Goal: Task Accomplishment & Management: Complete application form

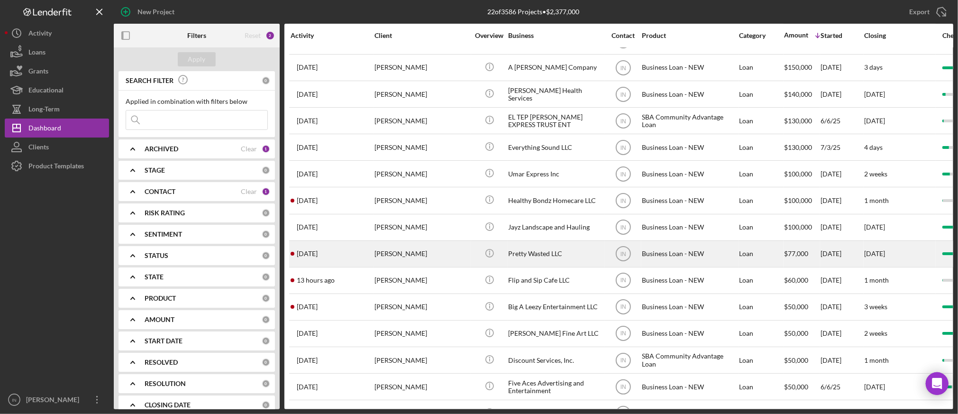
scroll to position [240, 0]
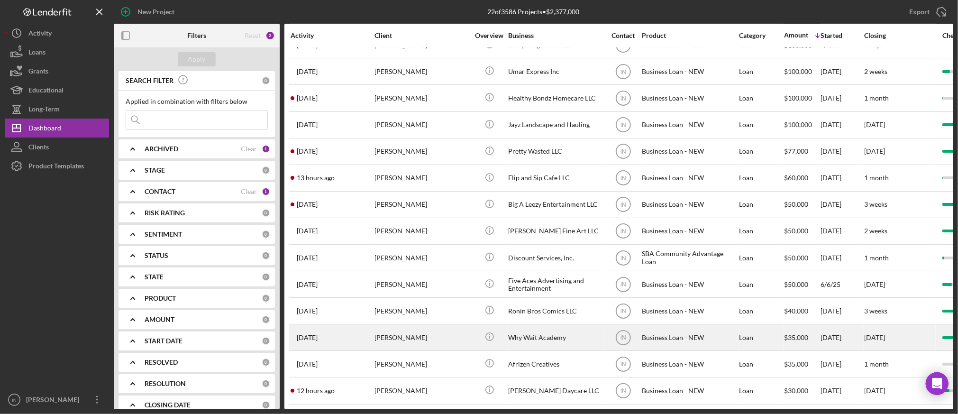
click at [446, 328] on div "[PERSON_NAME]" at bounding box center [421, 337] width 95 height 25
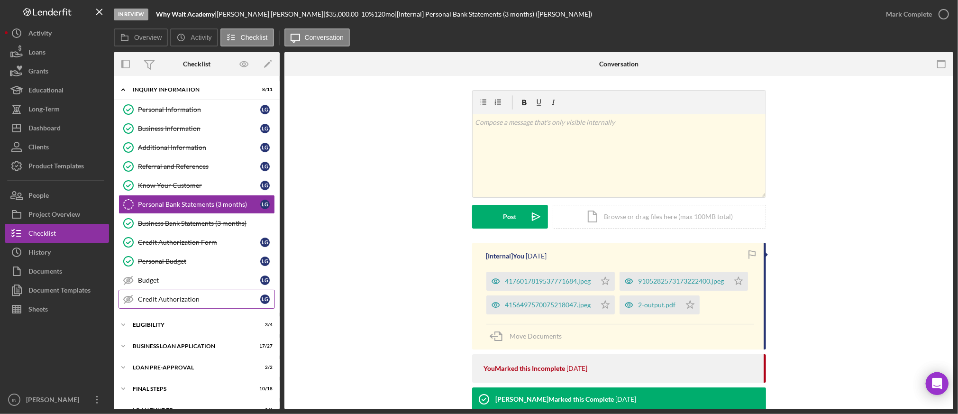
scroll to position [16, 0]
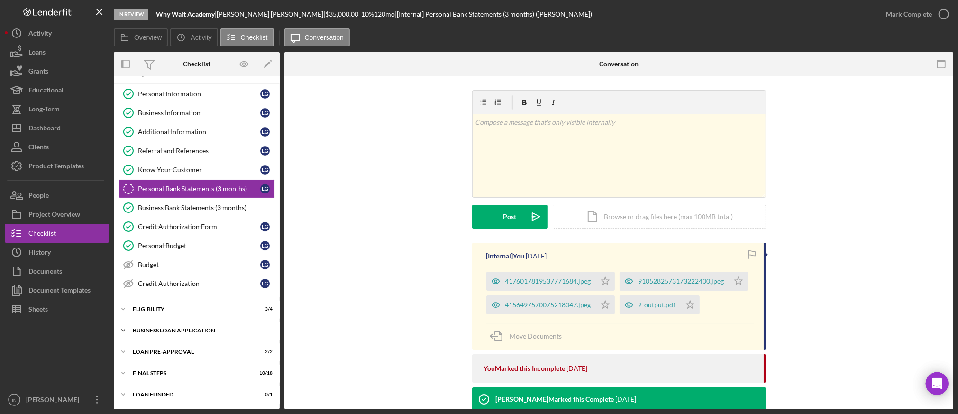
click at [177, 327] on div "Icon/Expander BUSINESS LOAN APPLICATION 17 / 27" at bounding box center [197, 330] width 166 height 19
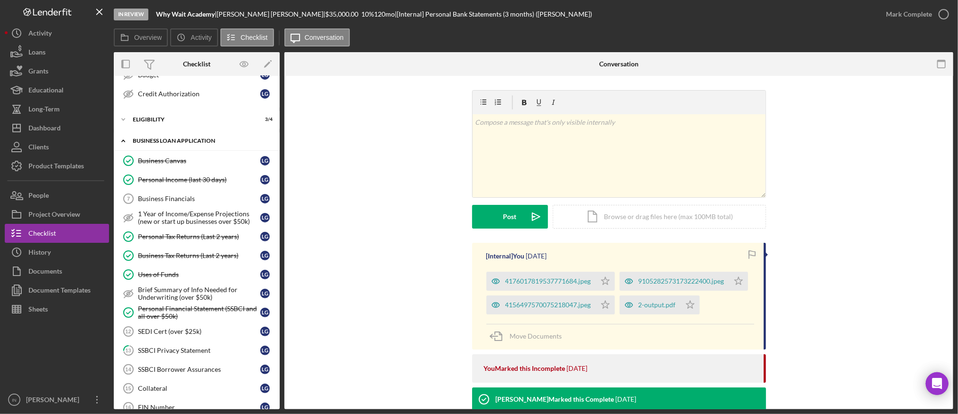
scroll to position [331, 0]
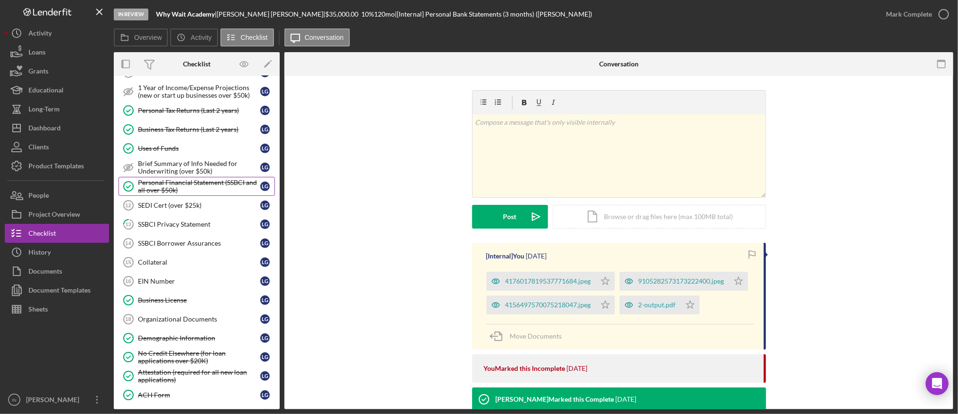
click at [196, 184] on div "Personal Financial Statement (SSBCI and all over $50k)" at bounding box center [199, 186] width 122 height 15
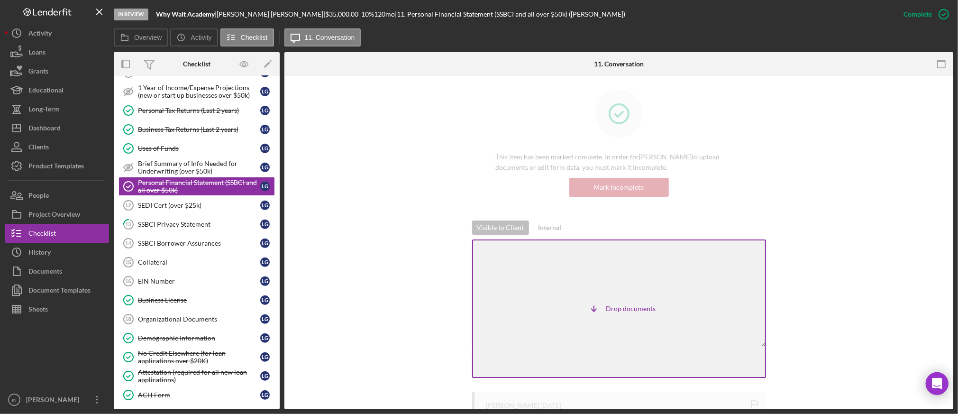
scroll to position [63, 0]
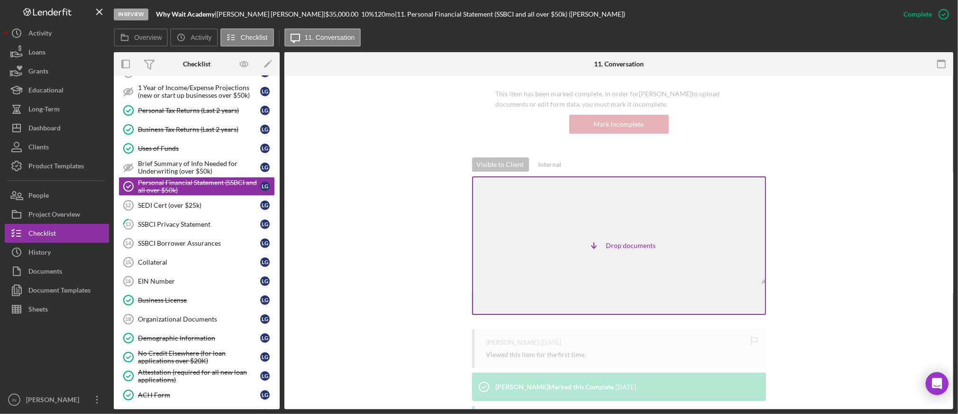
click at [801, 234] on div "Visible to Client Internal Icon/Table Sort Arrow Drop documents v Color teal Co…" at bounding box center [619, 243] width 640 height 172
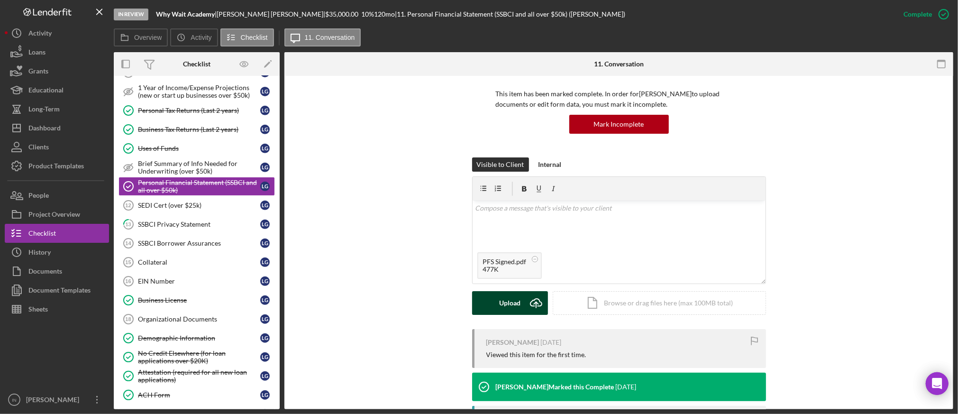
click at [512, 306] on div "Upload" at bounding box center [509, 303] width 21 height 24
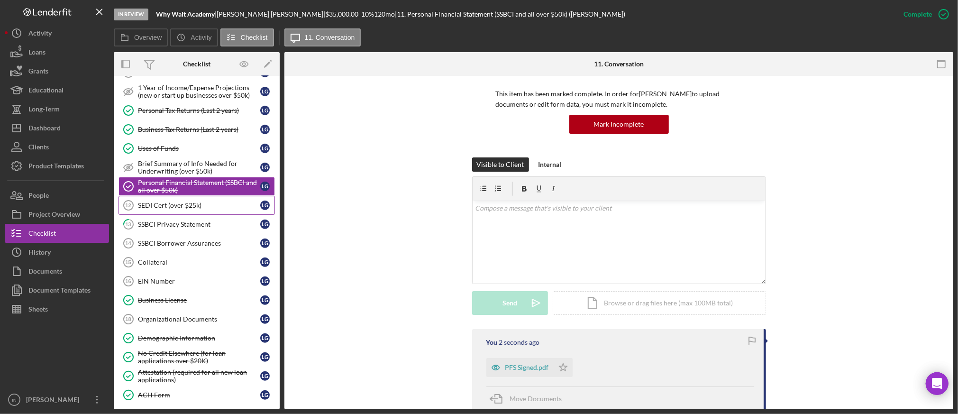
click at [163, 204] on div "SEDI Cert (over $25k)" at bounding box center [199, 205] width 122 height 8
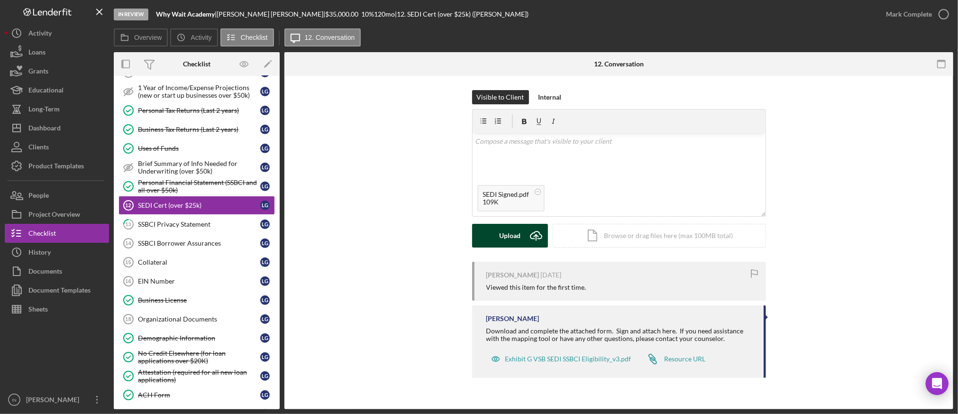
click at [501, 240] on div "Upload" at bounding box center [509, 236] width 21 height 24
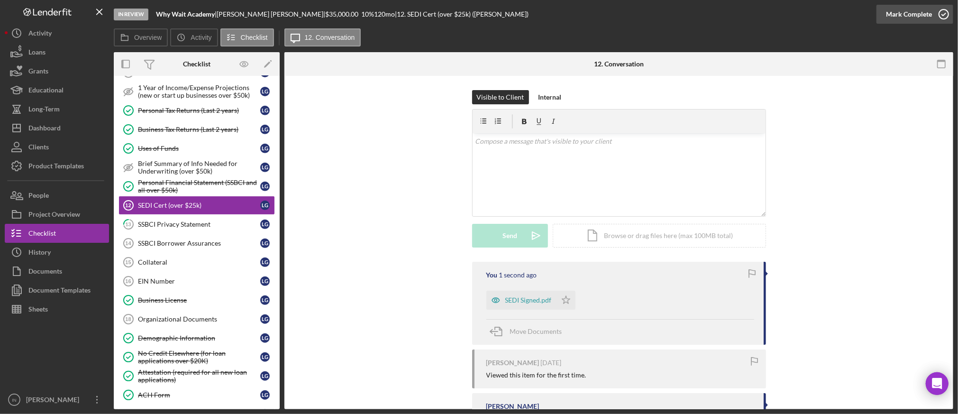
click at [902, 17] on div "Mark Complete" at bounding box center [909, 14] width 46 height 19
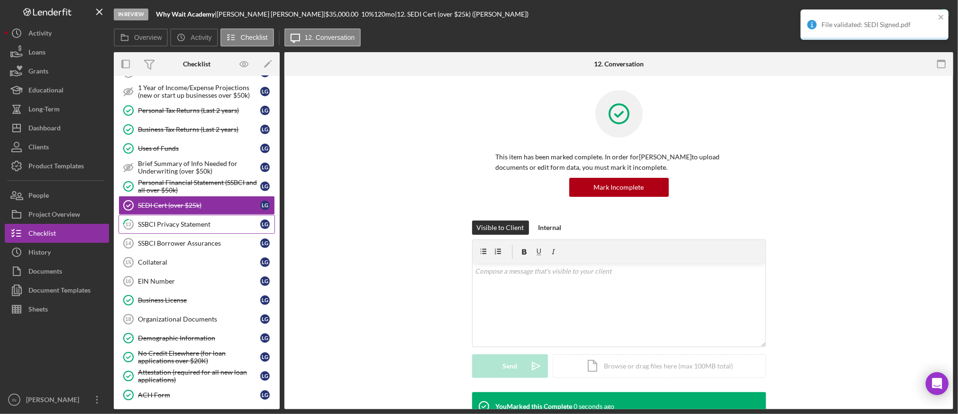
click at [182, 222] on div "SSBCI Privacy Statement" at bounding box center [199, 224] width 122 height 8
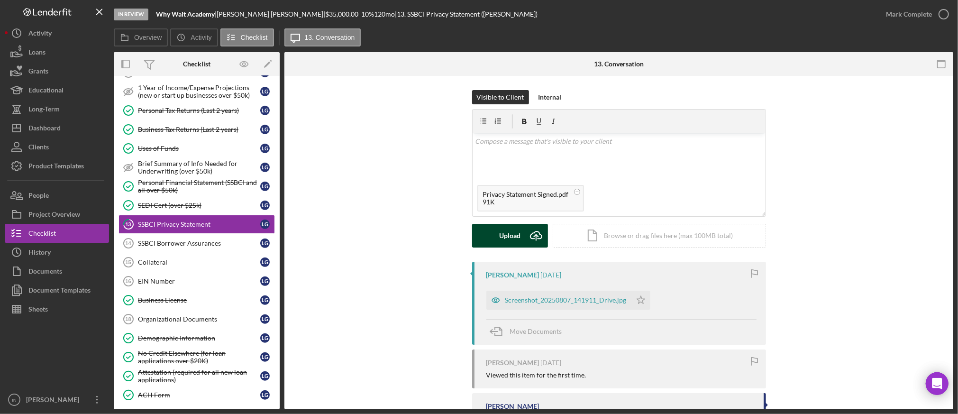
click at [506, 233] on div "Upload" at bounding box center [509, 236] width 21 height 24
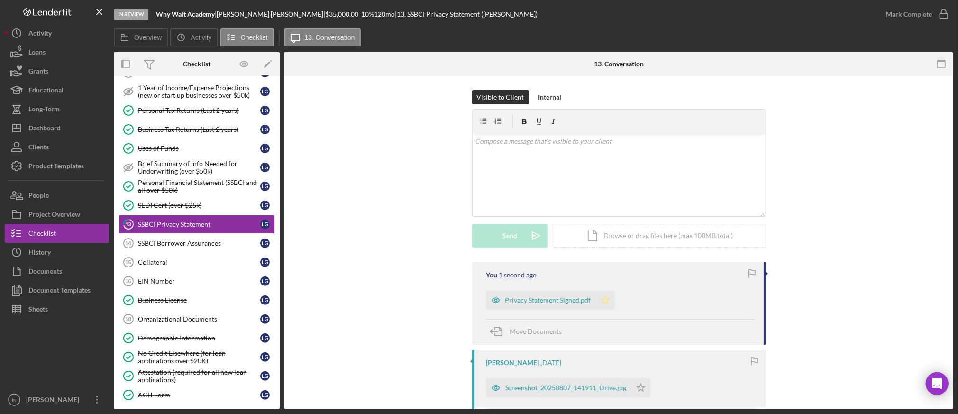
click at [601, 300] on polygon "button" at bounding box center [605, 300] width 8 height 8
click at [886, 13] on div "Mark Complete" at bounding box center [909, 14] width 46 height 19
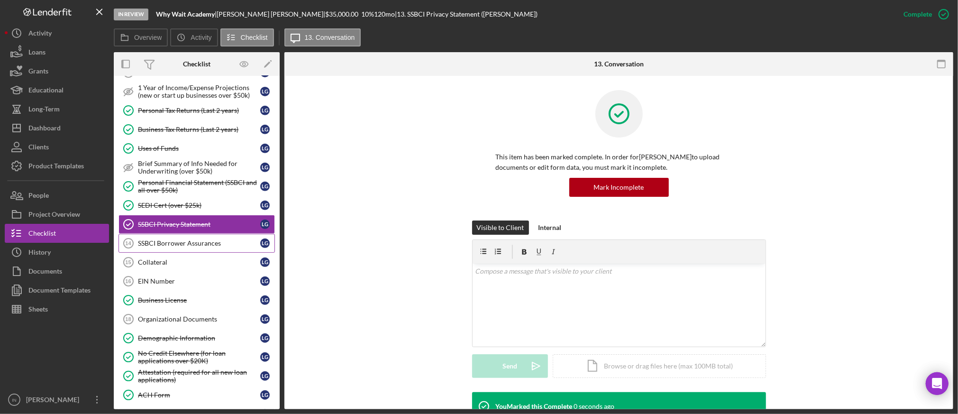
click at [191, 242] on div "SSBCI Borrower Assurances" at bounding box center [199, 243] width 122 height 8
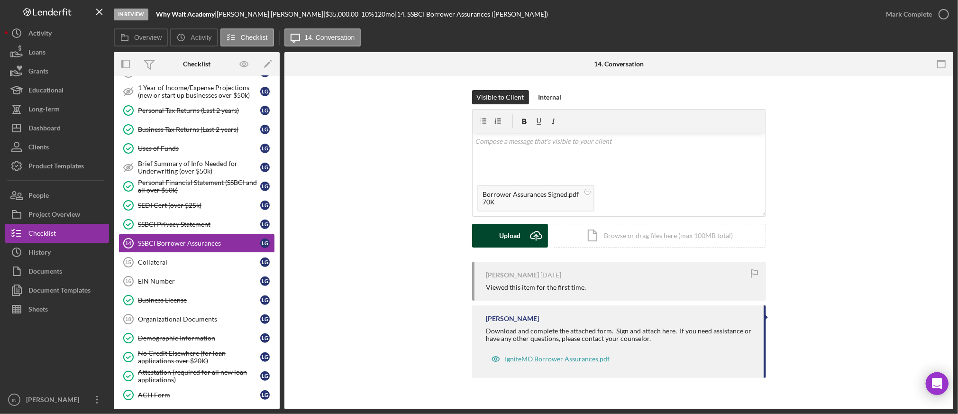
click at [524, 237] on icon "Icon/Upload" at bounding box center [536, 236] width 24 height 24
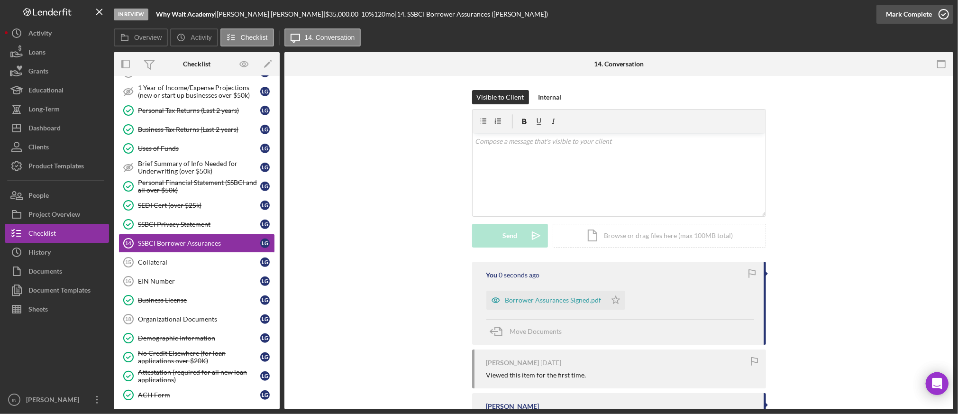
click at [905, 13] on div "Mark Complete" at bounding box center [909, 14] width 46 height 19
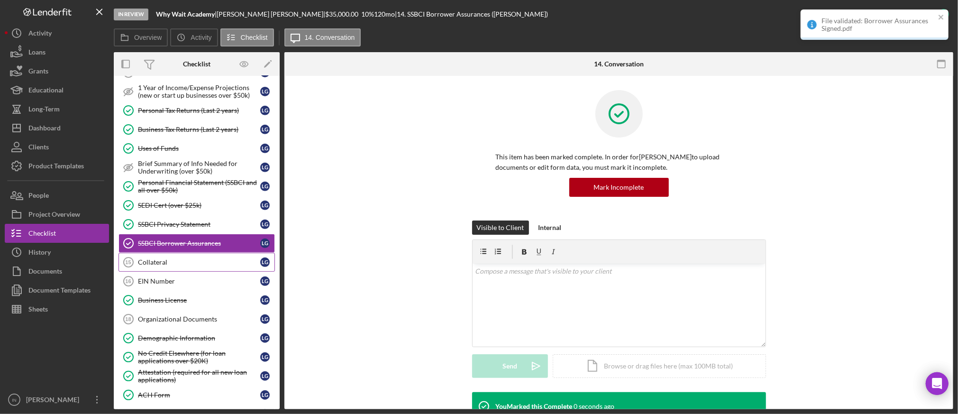
click at [217, 262] on div "Collateral" at bounding box center [199, 262] width 122 height 8
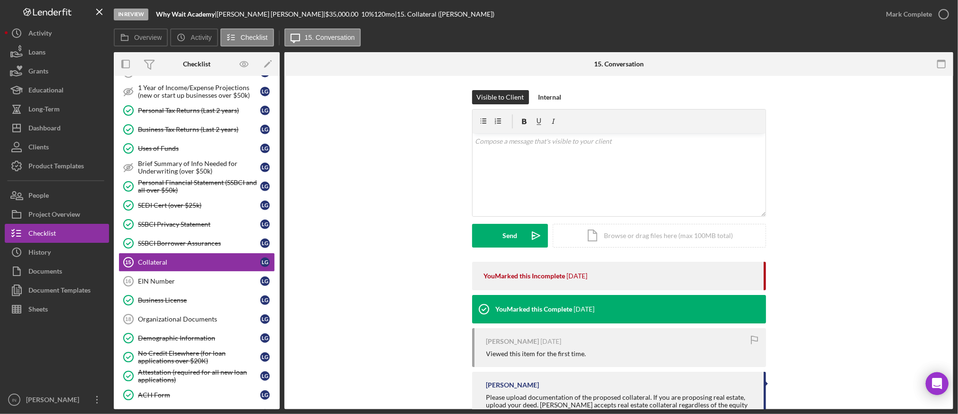
scroll to position [61, 0]
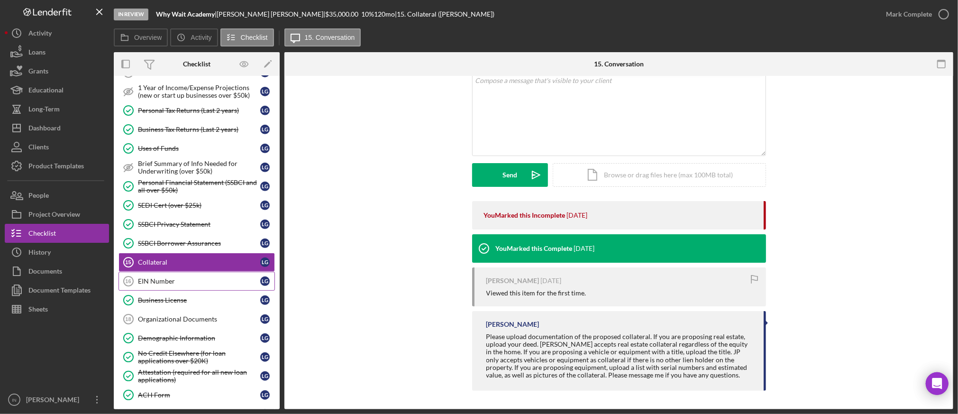
click at [190, 285] on div "EIN Number" at bounding box center [199, 281] width 122 height 8
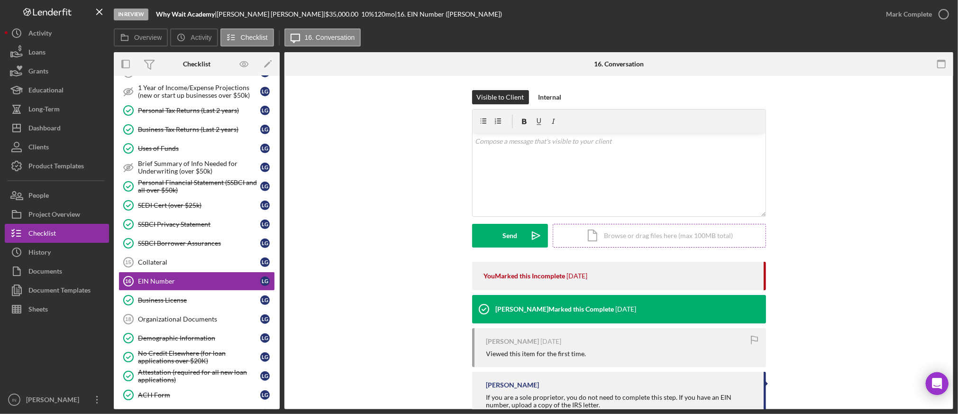
scroll to position [30, 0]
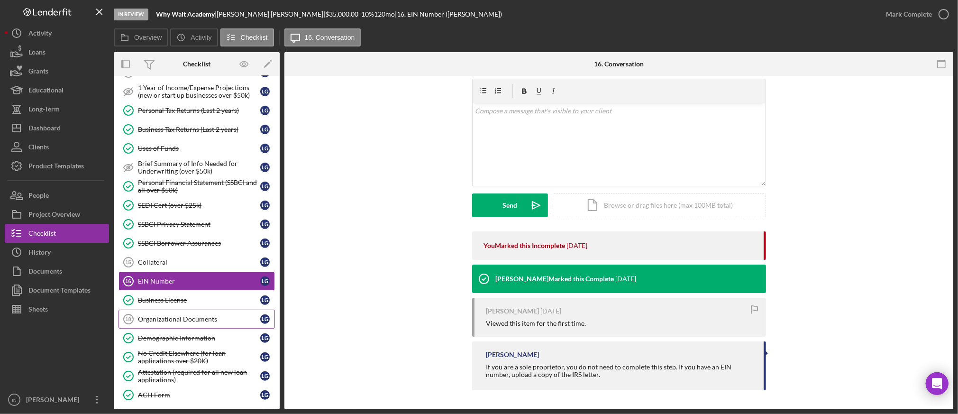
click at [199, 319] on div "Organizational Documents" at bounding box center [199, 319] width 122 height 8
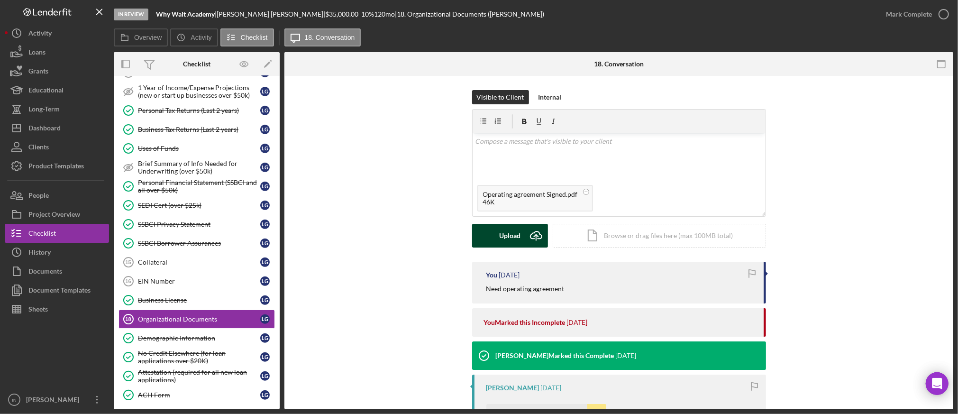
click at [515, 234] on div "Upload" at bounding box center [509, 236] width 21 height 24
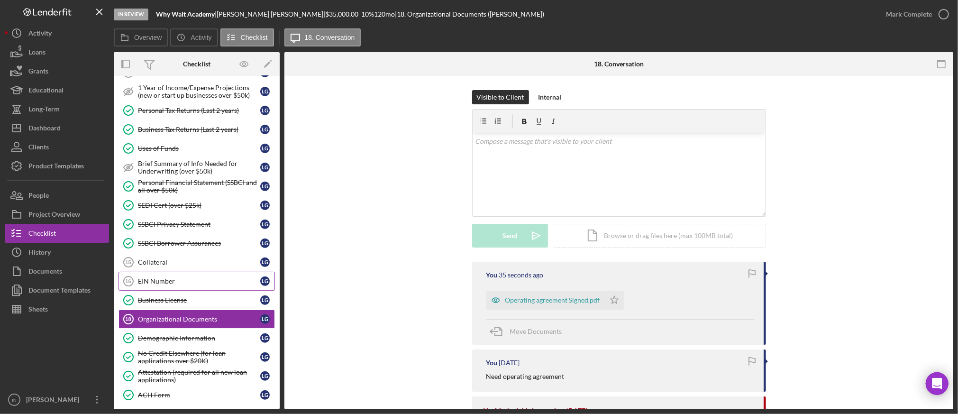
click at [154, 275] on link "EIN Number 16 EIN Number L G" at bounding box center [196, 281] width 156 height 19
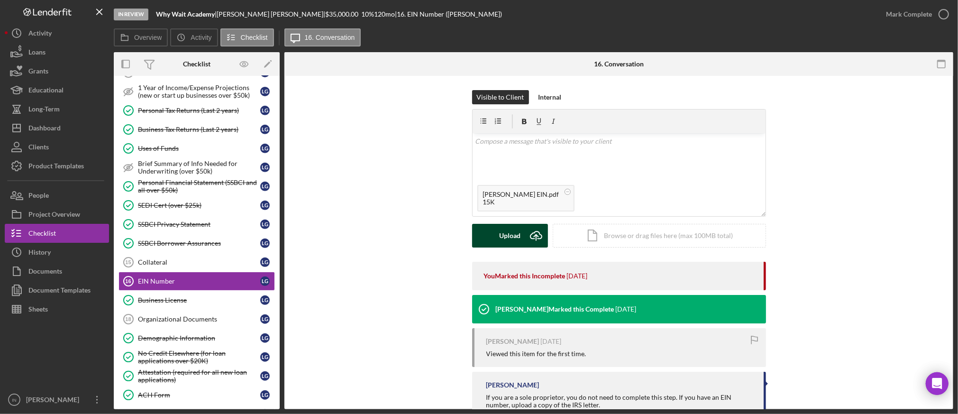
click at [496, 231] on button "Upload Icon/Upload" at bounding box center [510, 236] width 76 height 24
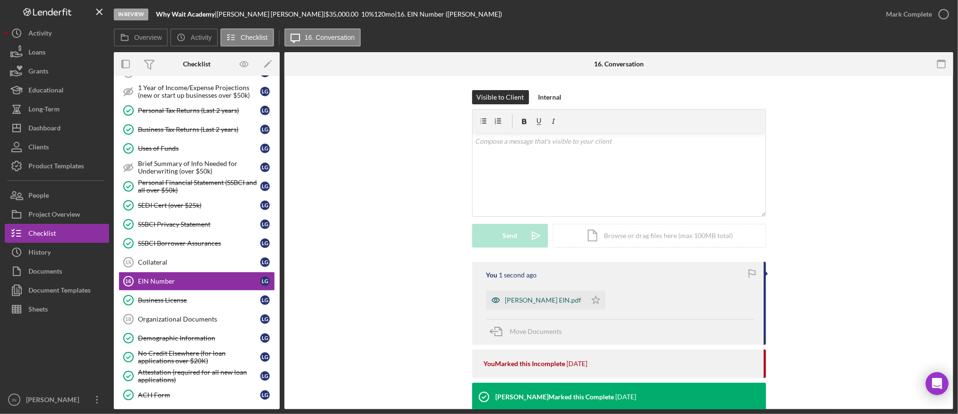
click at [537, 299] on div "[PERSON_NAME] EIN.pdf" at bounding box center [543, 300] width 76 height 8
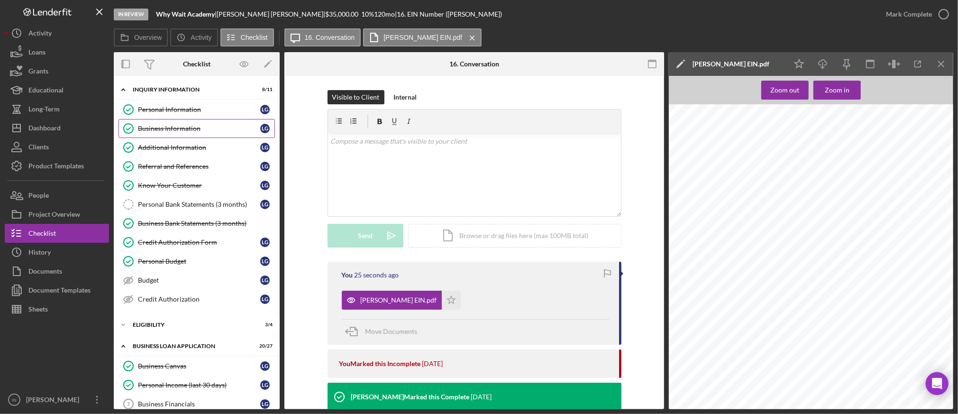
click at [184, 126] on div "Business Information" at bounding box center [199, 129] width 122 height 8
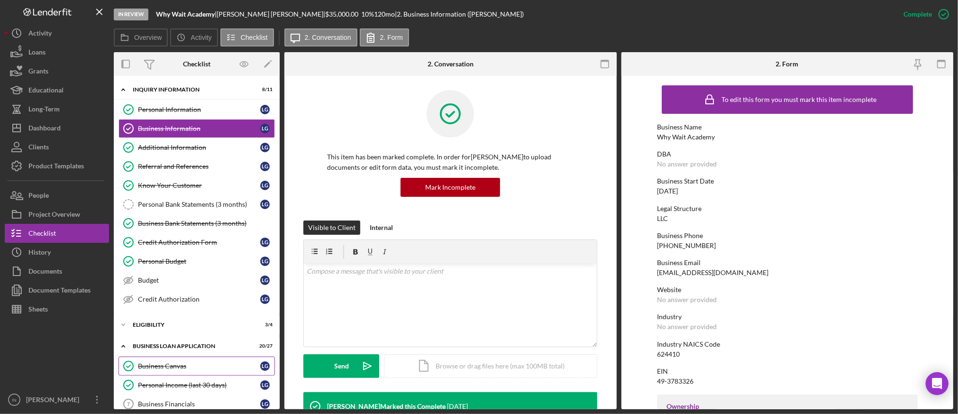
scroll to position [190, 0]
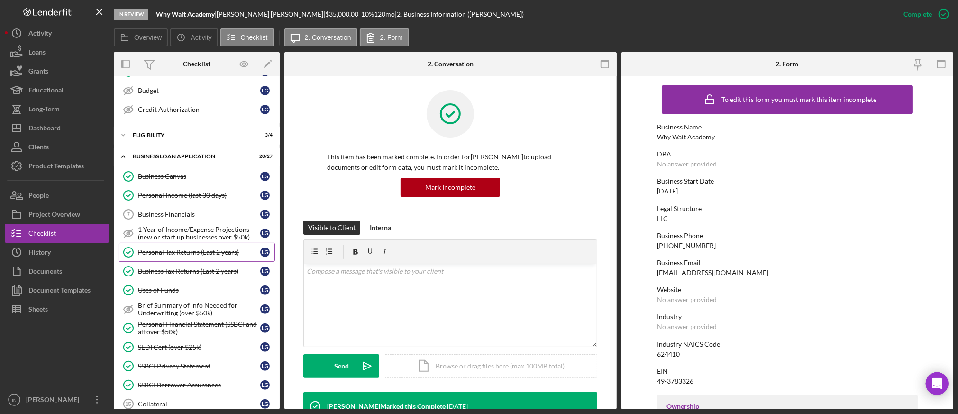
click at [199, 251] on div "Personal Tax Returns (Last 2 years)" at bounding box center [199, 252] width 122 height 8
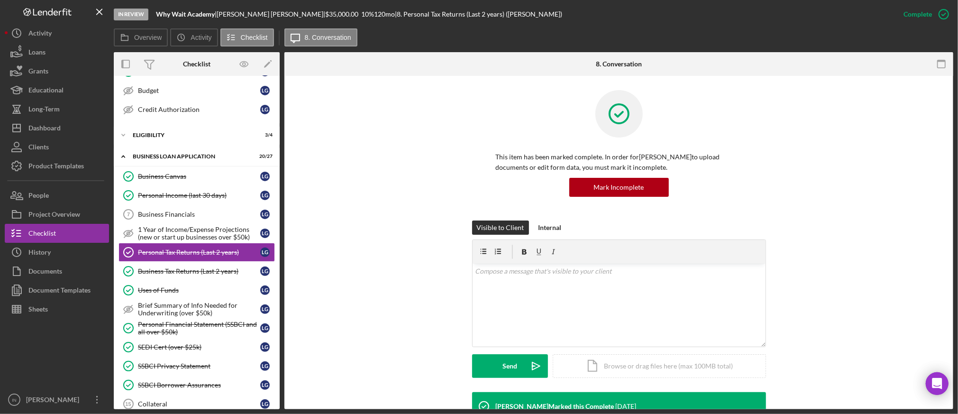
scroll to position [190, 0]
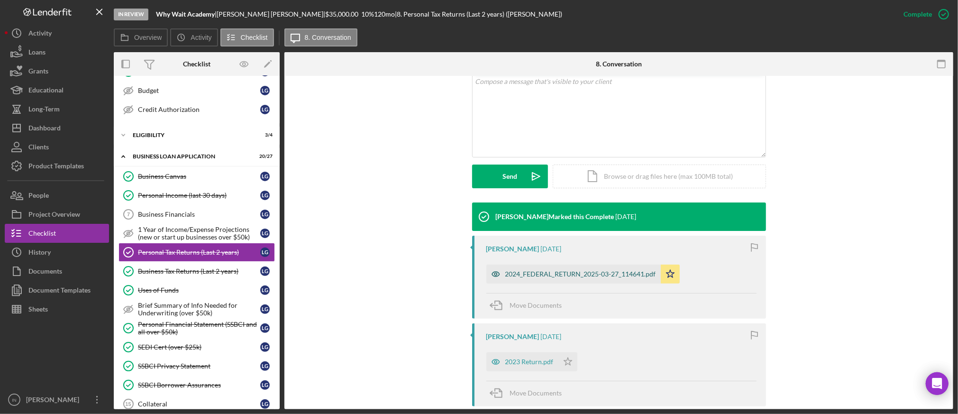
click at [550, 275] on div "2024_FEDERAL_RETURN_2025-03-27_114641.pdf" at bounding box center [580, 274] width 151 height 8
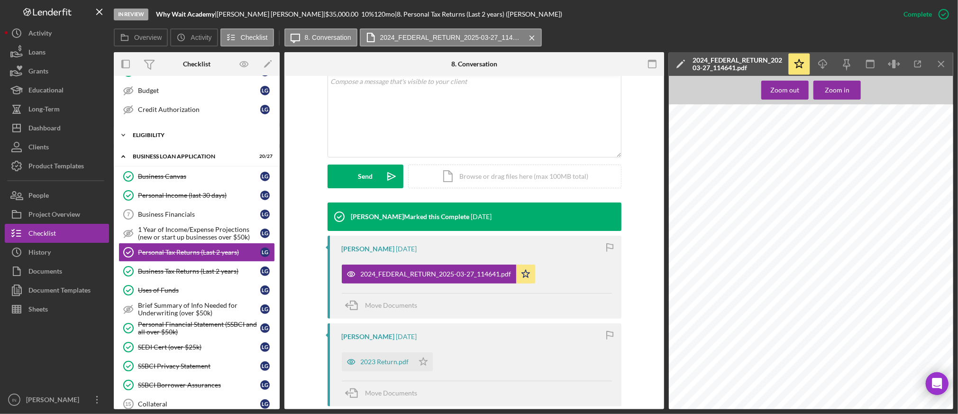
scroll to position [0, 0]
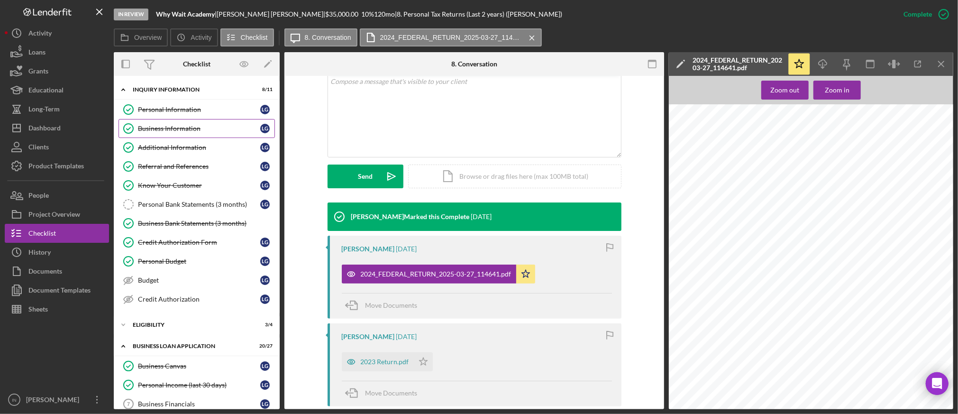
click at [162, 126] on div "Business Information" at bounding box center [199, 129] width 122 height 8
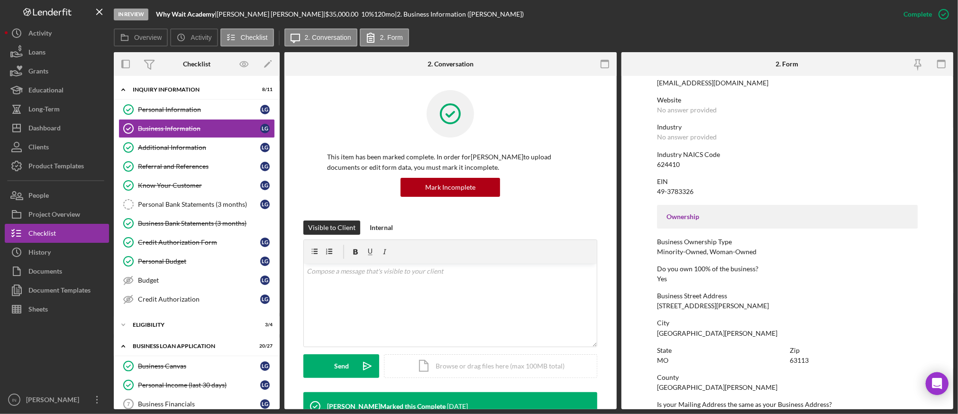
scroll to position [126, 0]
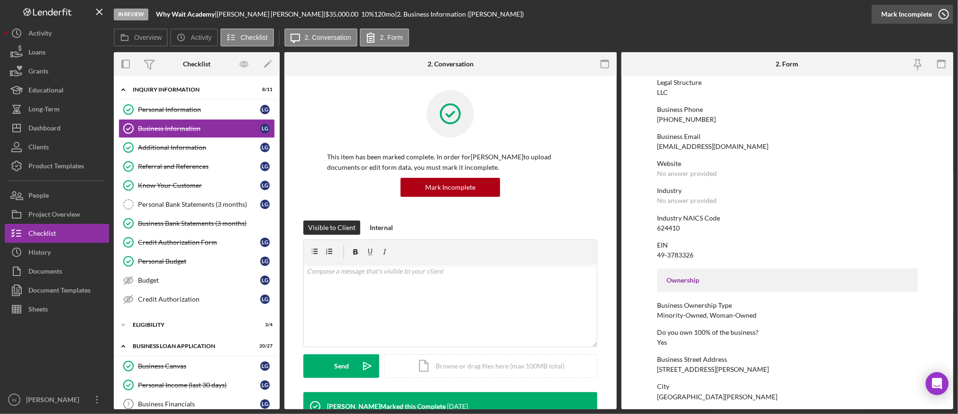
click at [947, 15] on icon "button" at bounding box center [944, 14] width 24 height 24
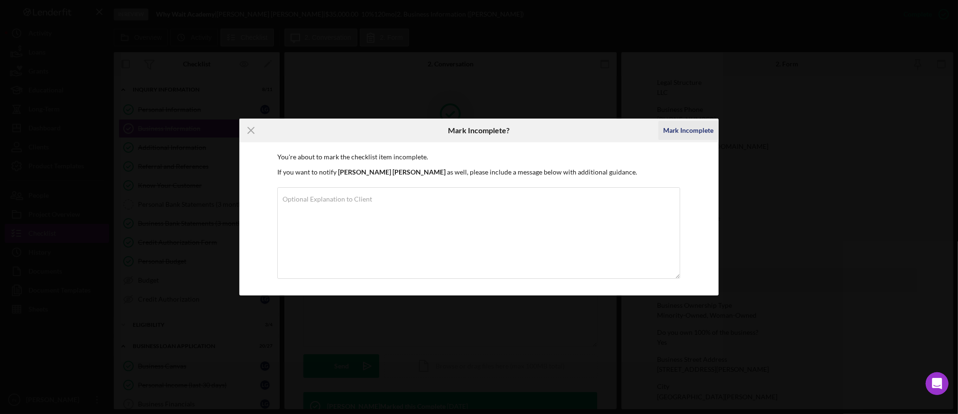
click at [702, 129] on div "Mark Incomplete" at bounding box center [688, 130] width 51 height 19
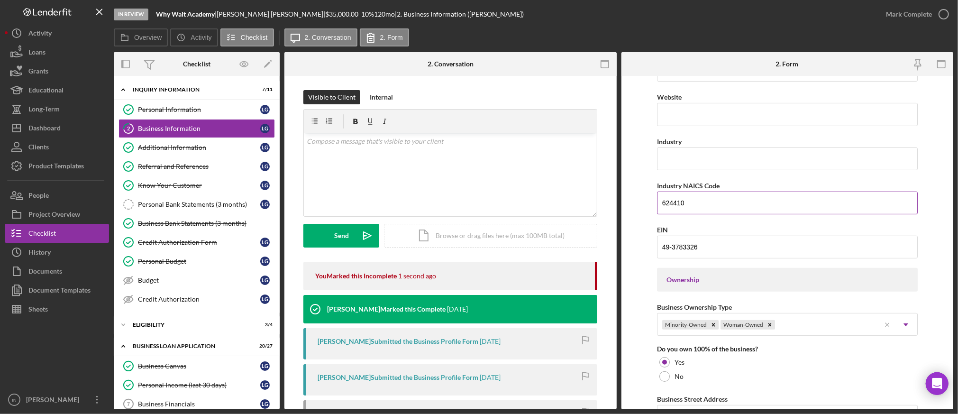
scroll to position [187, 0]
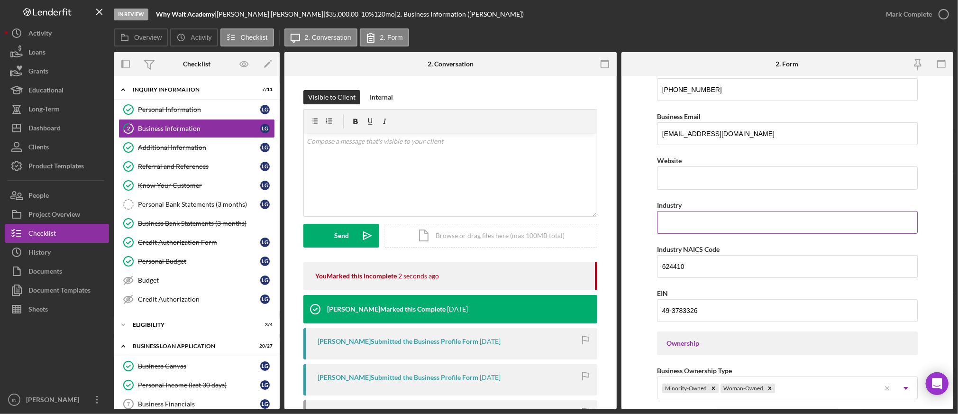
click at [680, 219] on input "Industry" at bounding box center [787, 222] width 261 height 23
type input "Child Care"
click at [755, 312] on input "49-3783326" at bounding box center [787, 310] width 261 height 23
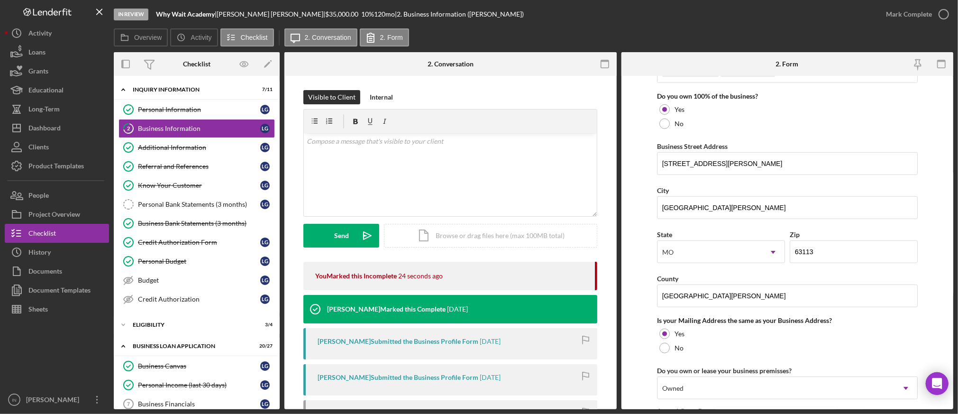
scroll to position [719, 0]
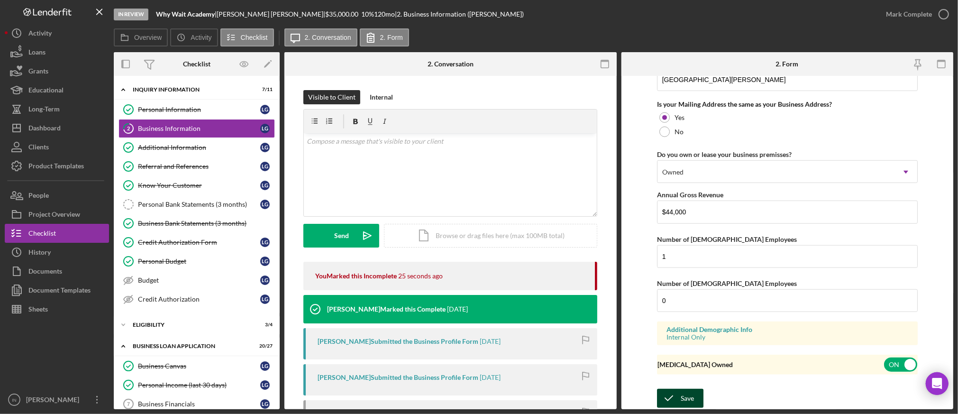
type input "[US_EMPLOYER_IDENTIFICATION_NUMBER]"
click at [692, 400] on div "Save" at bounding box center [687, 398] width 13 height 19
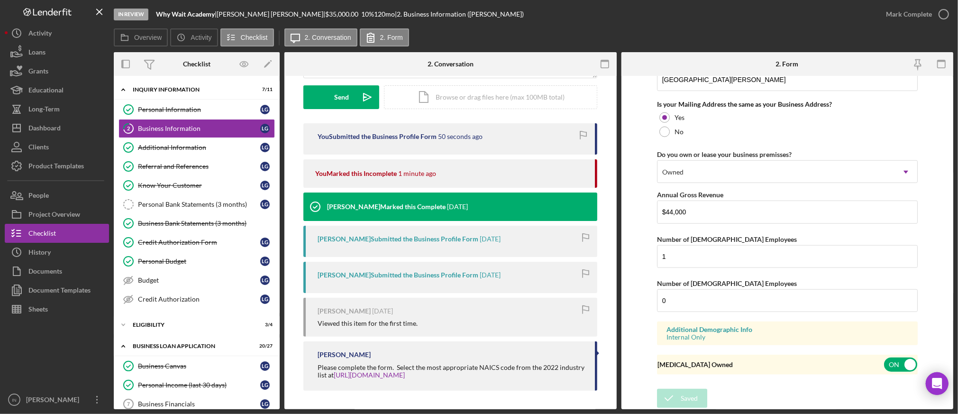
scroll to position [253, 0]
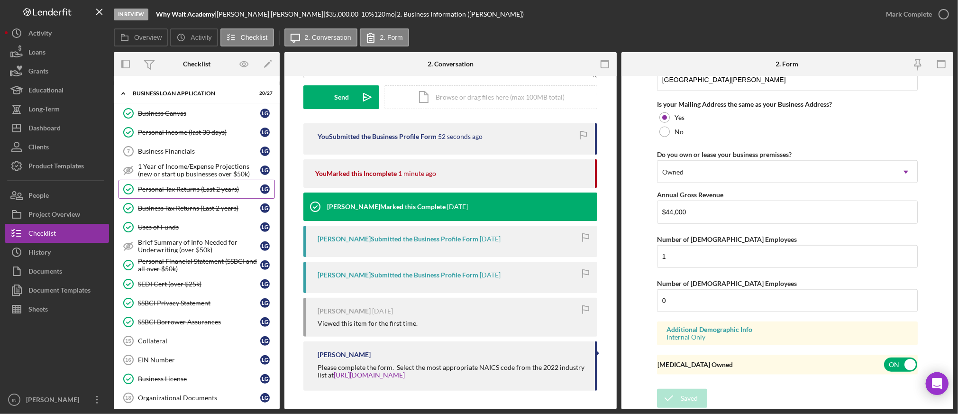
click at [196, 189] on div "Personal Tax Returns (Last 2 years)" at bounding box center [199, 189] width 122 height 8
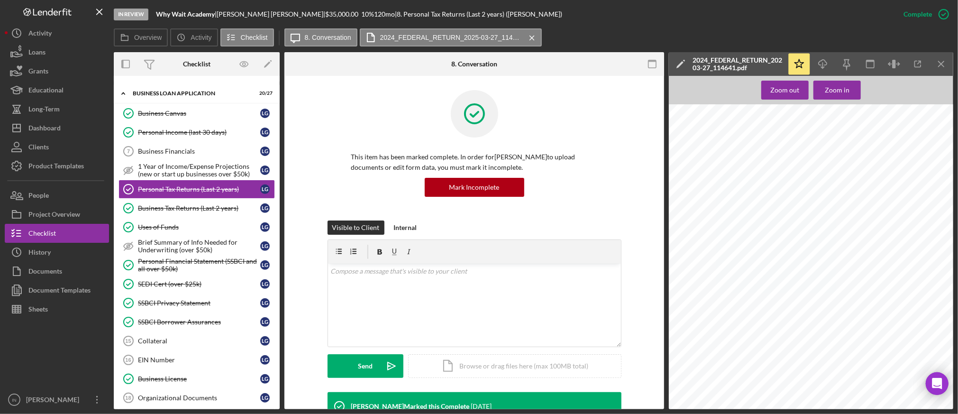
scroll to position [253, 0]
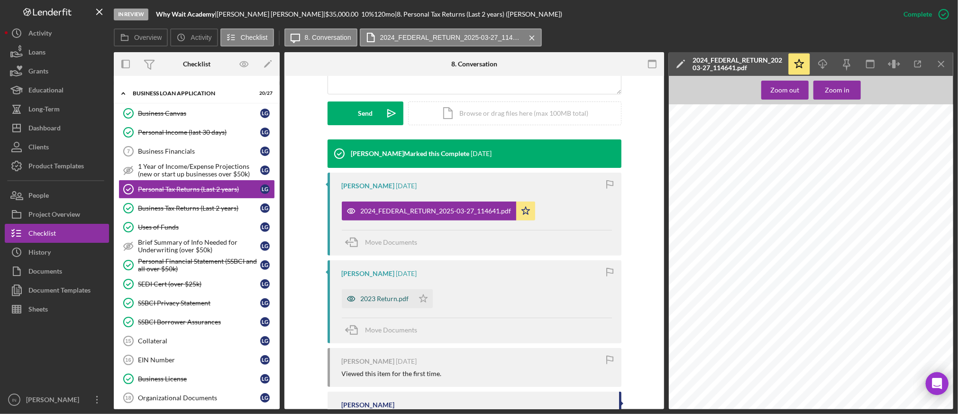
click at [387, 293] on div "2023 Return.pdf" at bounding box center [378, 298] width 72 height 19
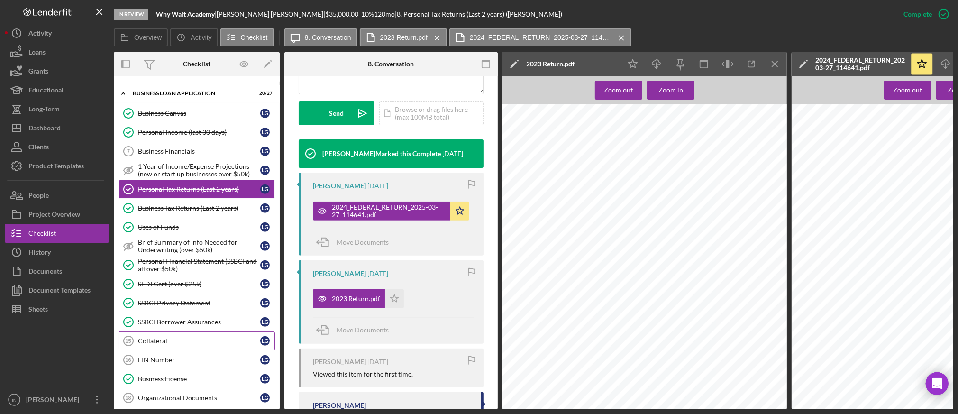
scroll to position [379, 0]
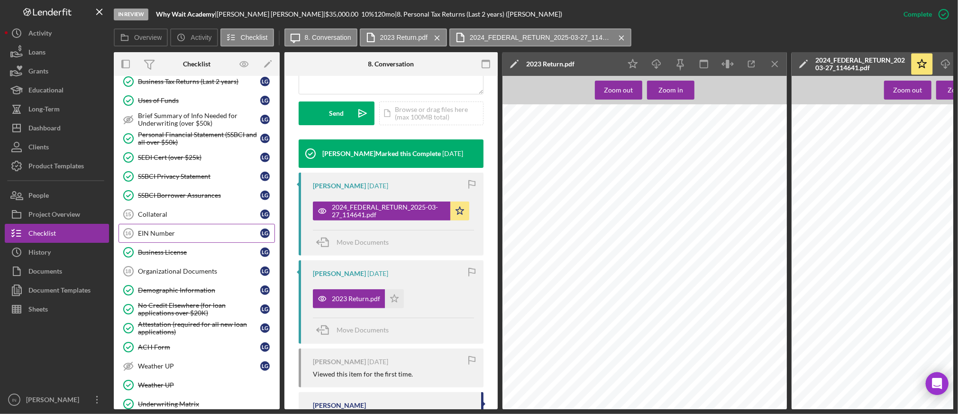
click at [163, 236] on div "EIN Number" at bounding box center [199, 233] width 122 height 8
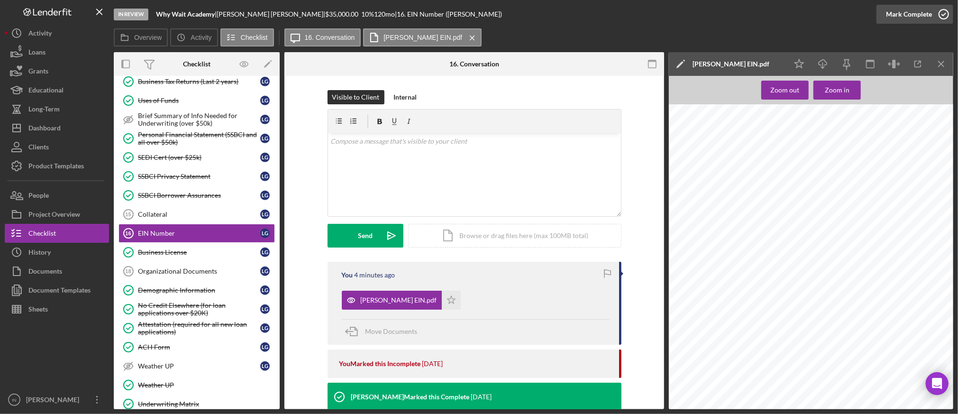
click at [918, 8] on div "Mark Complete" at bounding box center [909, 14] width 46 height 19
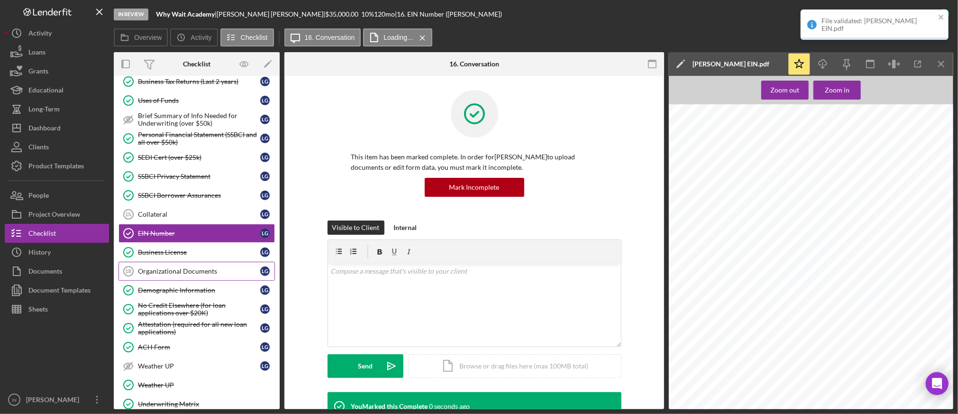
click at [226, 275] on div "Organizational Documents" at bounding box center [199, 271] width 122 height 8
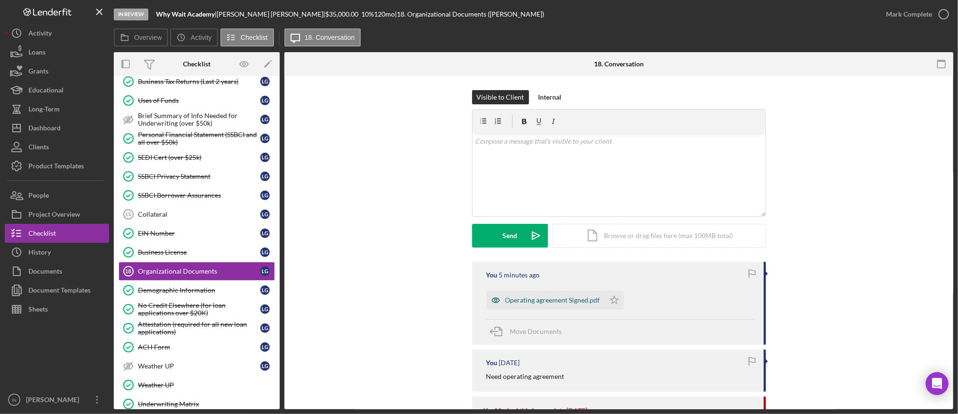
click at [537, 299] on div "Operating agreement Signed.pdf" at bounding box center [552, 300] width 95 height 8
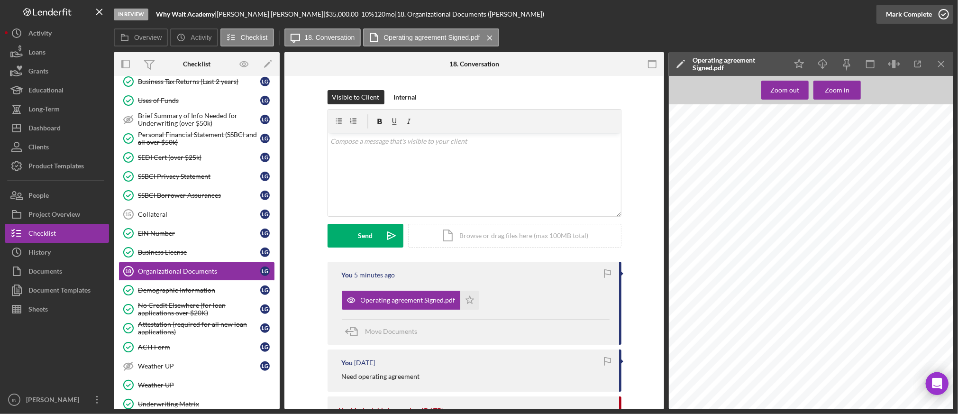
click at [918, 18] on div "Mark Complete" at bounding box center [909, 14] width 46 height 19
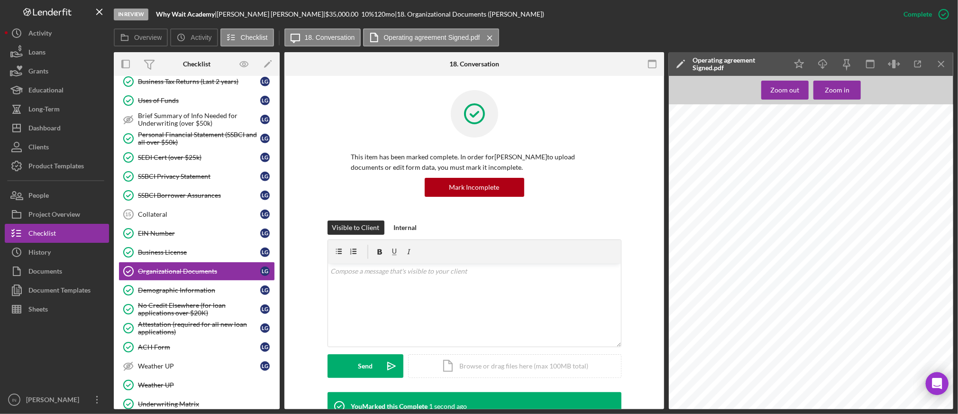
scroll to position [505, 0]
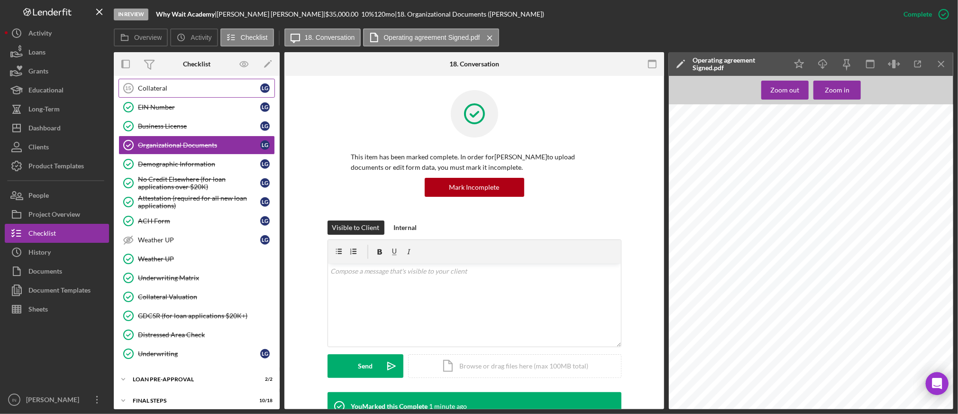
click at [195, 86] on div "Collateral" at bounding box center [199, 88] width 122 height 8
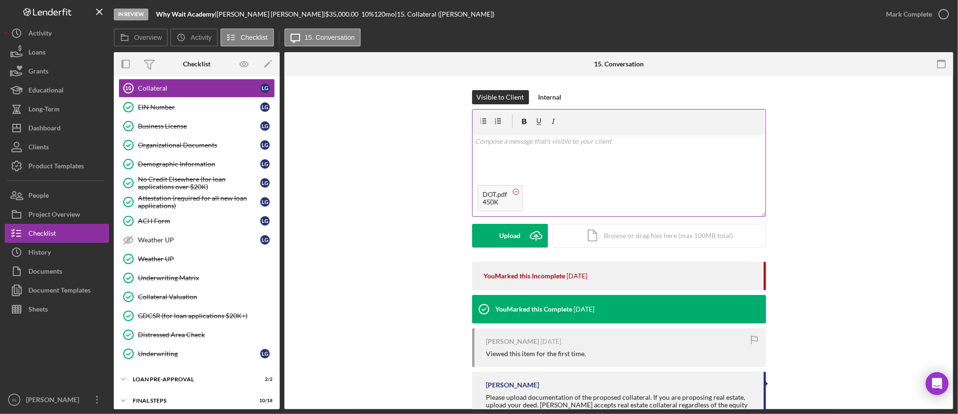
click at [514, 191] on circle at bounding box center [516, 192] width 6 height 6
click at [535, 165] on div "v Color teal Color pink Remove color Add row above Add row below Add column bef…" at bounding box center [619, 174] width 293 height 83
click at [520, 235] on button "Upload Icon/Upload" at bounding box center [510, 236] width 76 height 24
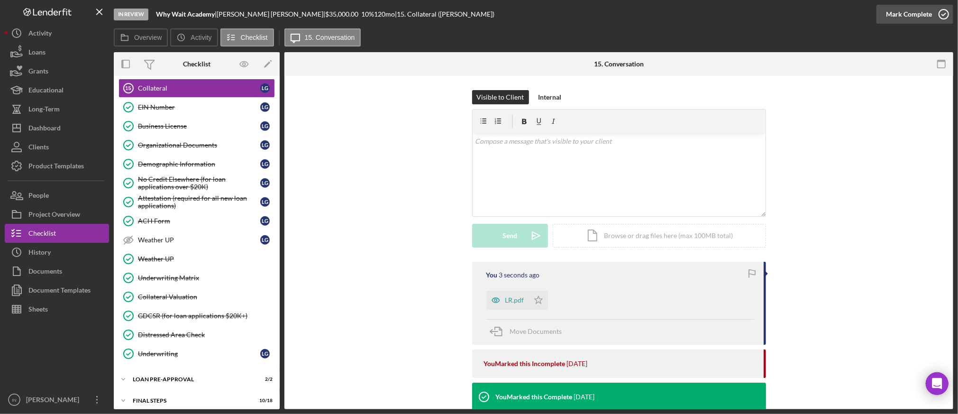
click at [934, 15] on icon "button" at bounding box center [944, 14] width 24 height 24
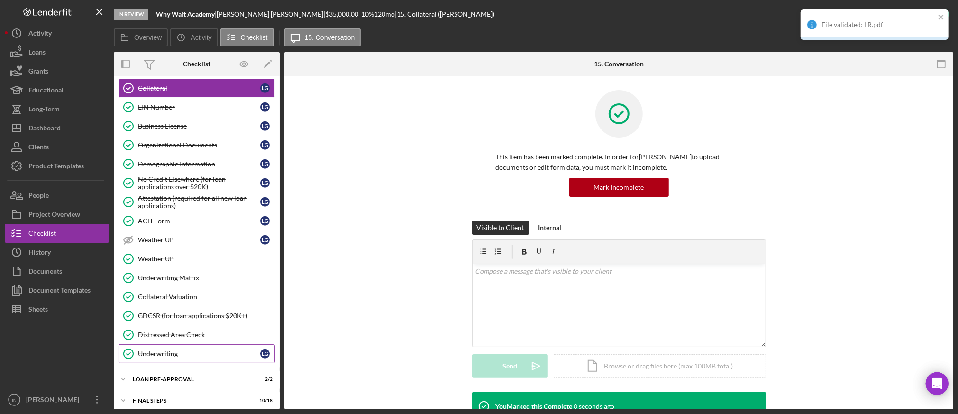
scroll to position [535, 0]
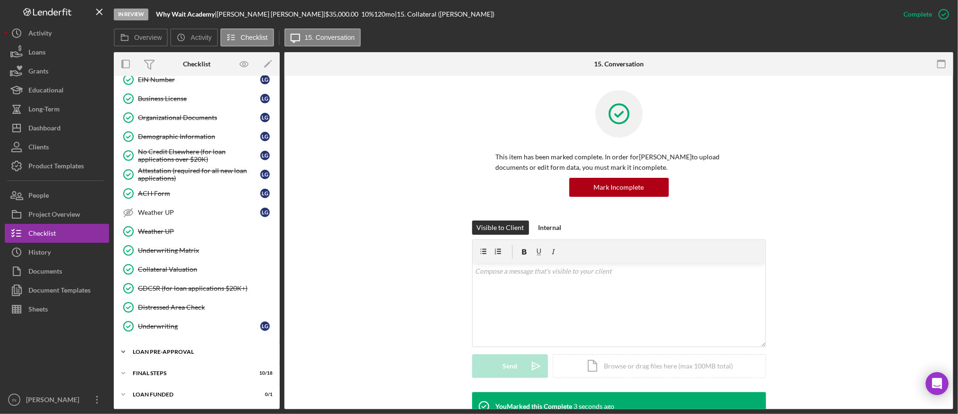
click at [175, 350] on div "LOAN PRE-APPROVAL" at bounding box center [200, 352] width 135 height 6
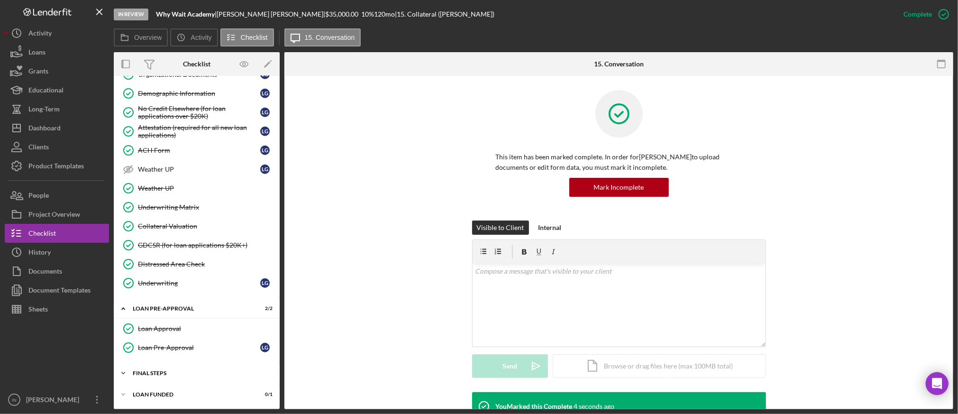
click at [188, 372] on div "FINAL STEPS" at bounding box center [200, 373] width 135 height 6
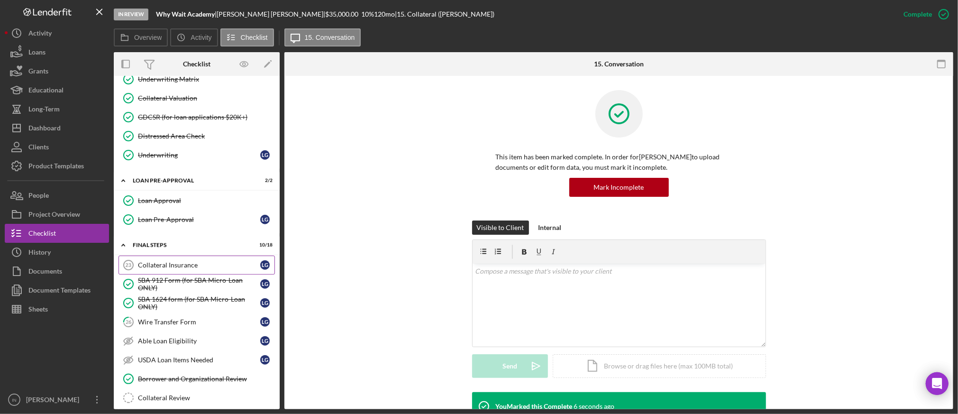
click at [184, 266] on div "Collateral Insurance" at bounding box center [199, 265] width 122 height 8
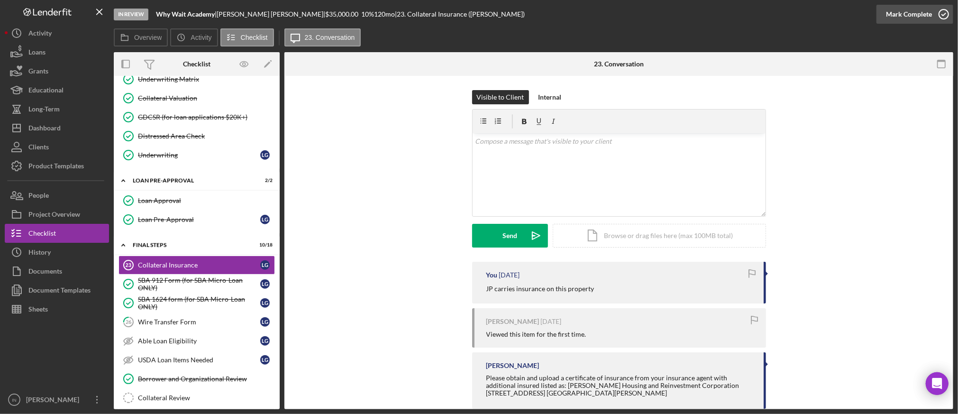
click at [906, 16] on div "Mark Complete" at bounding box center [909, 14] width 46 height 19
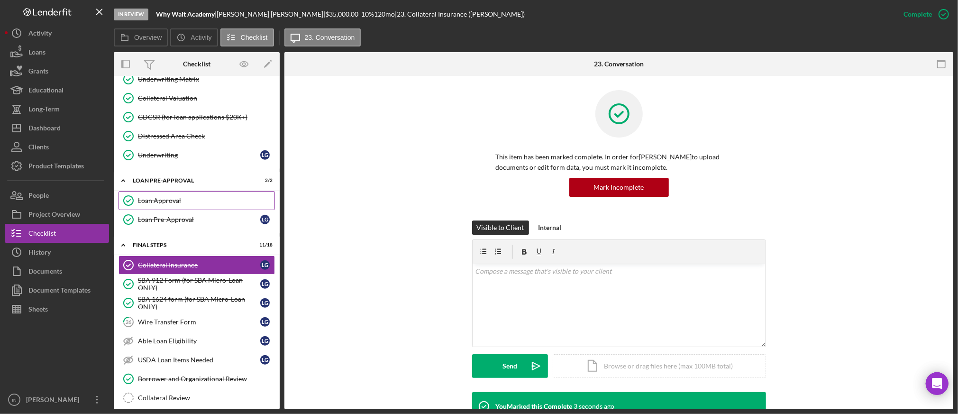
scroll to position [641, 0]
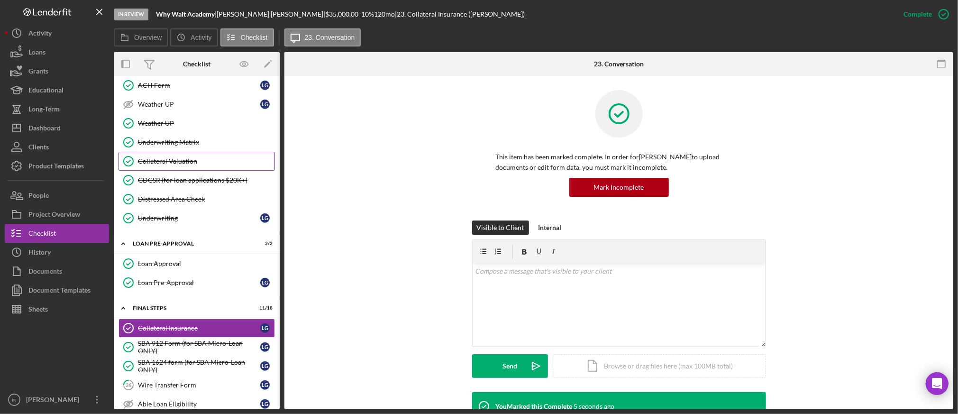
click at [202, 164] on div "Collateral Valuation" at bounding box center [206, 161] width 137 height 8
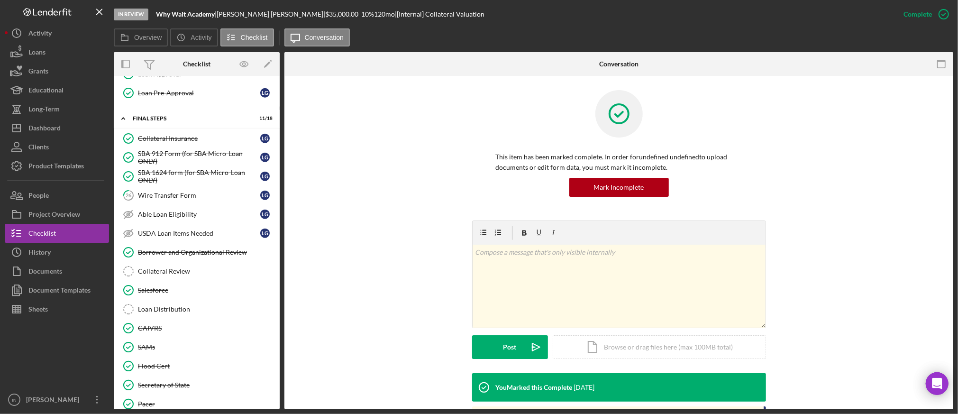
scroll to position [893, 0]
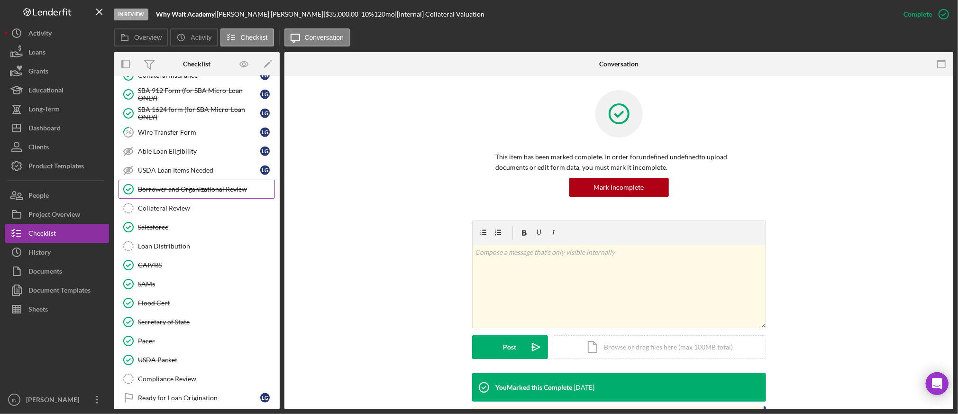
click at [210, 193] on div "Borrower and Organizational Review" at bounding box center [206, 189] width 137 height 8
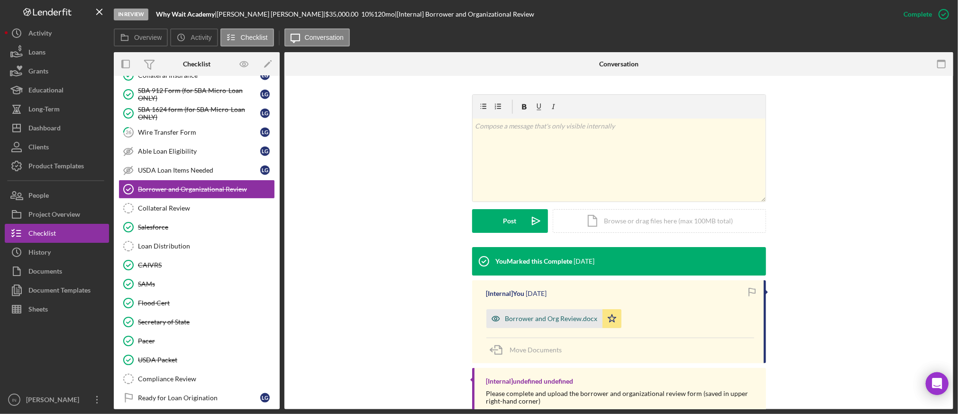
click at [540, 315] on div "Borrower and Org Review.docx" at bounding box center [551, 319] width 92 height 8
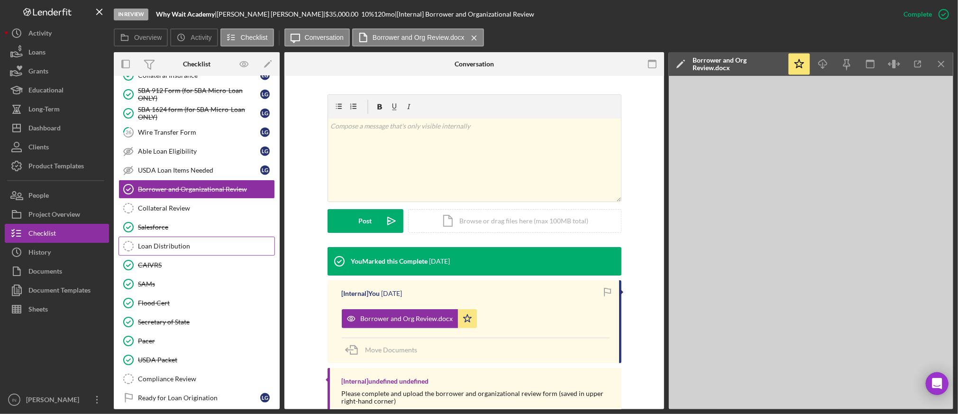
click at [192, 249] on div "Loan Distribution" at bounding box center [206, 246] width 137 height 8
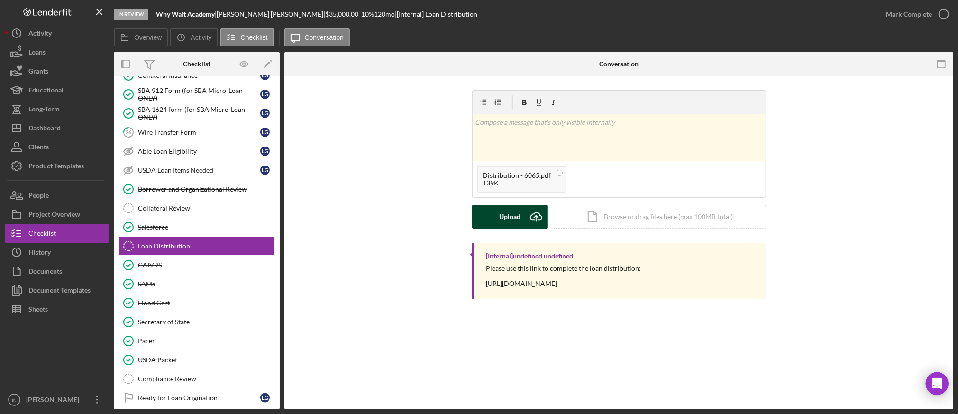
click at [503, 214] on div "Upload" at bounding box center [509, 217] width 21 height 24
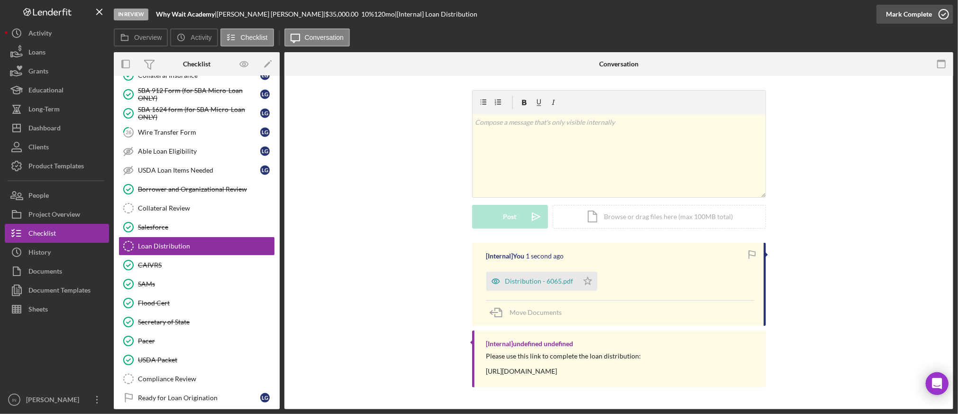
click at [922, 15] on div "Mark Complete" at bounding box center [909, 14] width 46 height 19
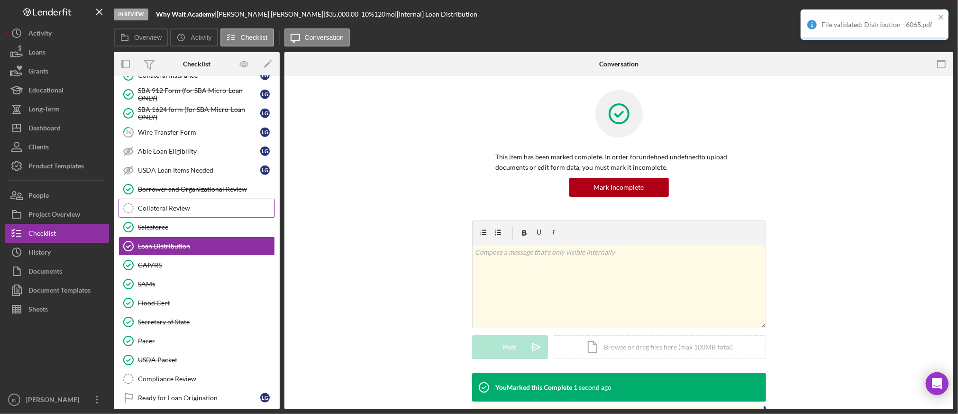
click at [173, 209] on div "Collateral Review" at bounding box center [206, 208] width 137 height 8
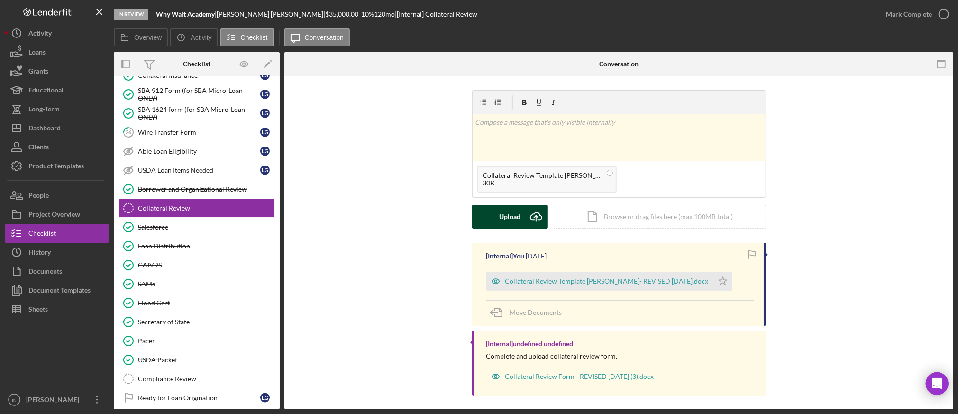
click at [514, 214] on div "Upload" at bounding box center [509, 217] width 21 height 24
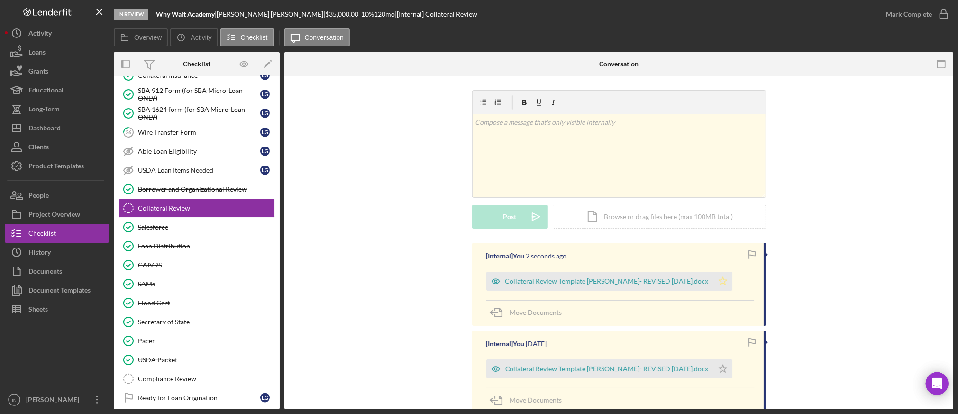
click at [713, 281] on icon "Icon/Star" at bounding box center [722, 281] width 19 height 19
click at [911, 8] on div "Mark Complete" at bounding box center [909, 14] width 46 height 19
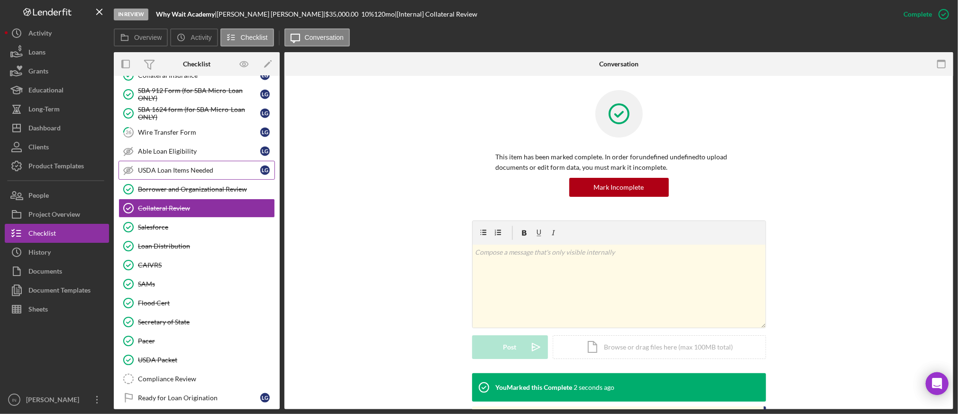
scroll to position [830, 0]
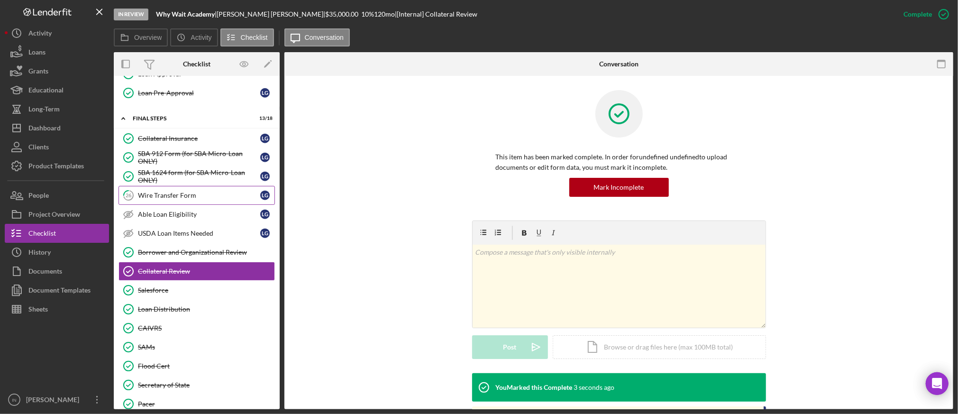
click at [190, 195] on div "Wire Transfer Form" at bounding box center [199, 195] width 122 height 8
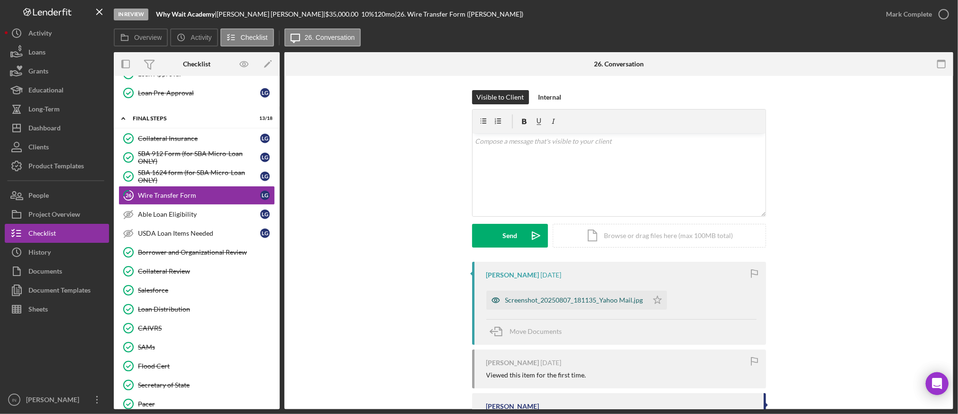
click at [544, 297] on div "Screenshot_20250807_181135_Yahoo Mail.jpg" at bounding box center [574, 300] width 138 height 8
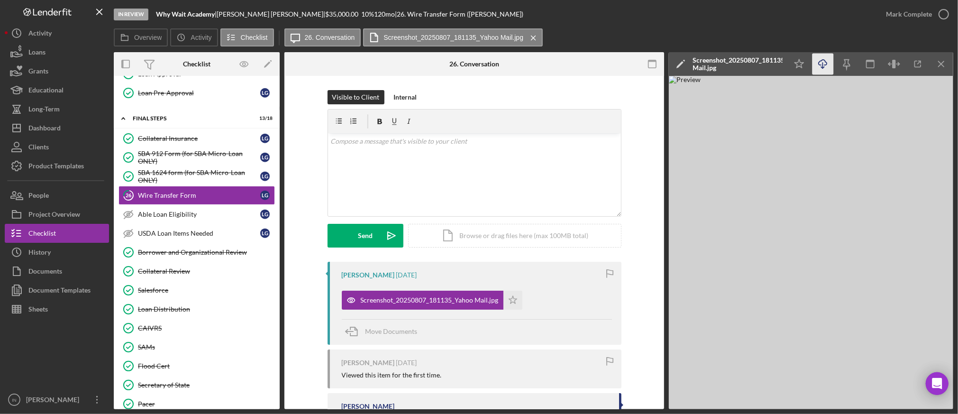
click at [820, 60] on icon "button" at bounding box center [823, 62] width 8 height 5
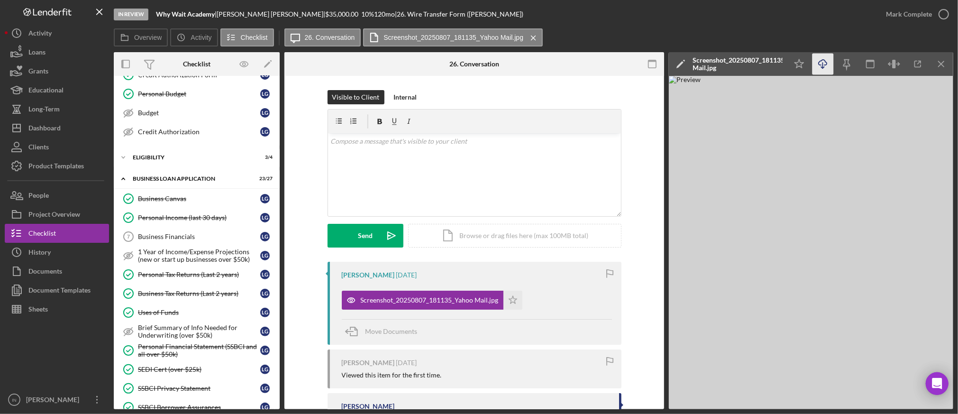
scroll to position [104, 0]
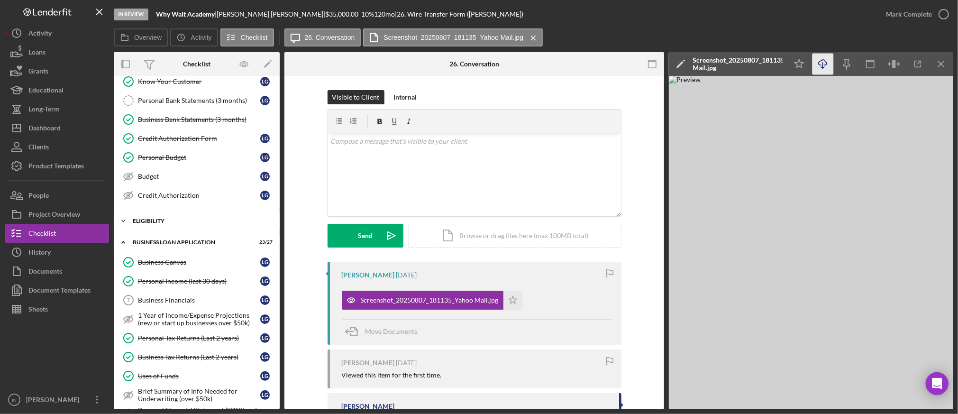
click at [182, 220] on div "ELIGIBILITY" at bounding box center [200, 221] width 135 height 6
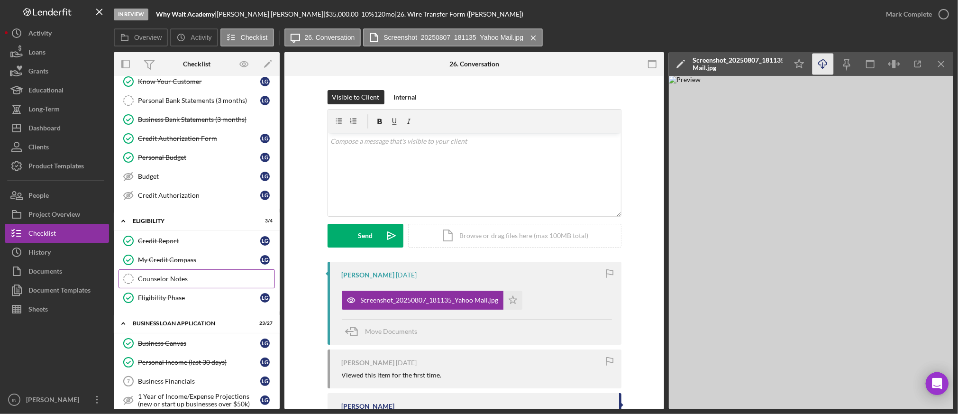
click at [180, 278] on div "Counselor Notes" at bounding box center [206, 279] width 137 height 8
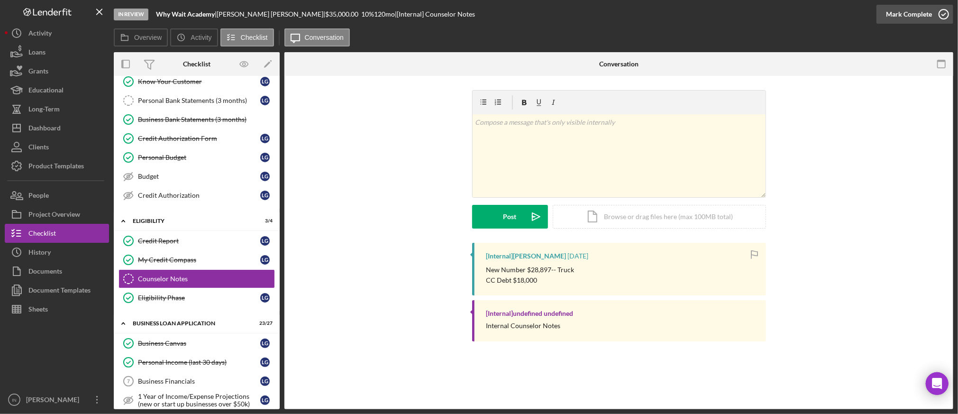
click at [912, 13] on div "Mark Complete" at bounding box center [909, 14] width 46 height 19
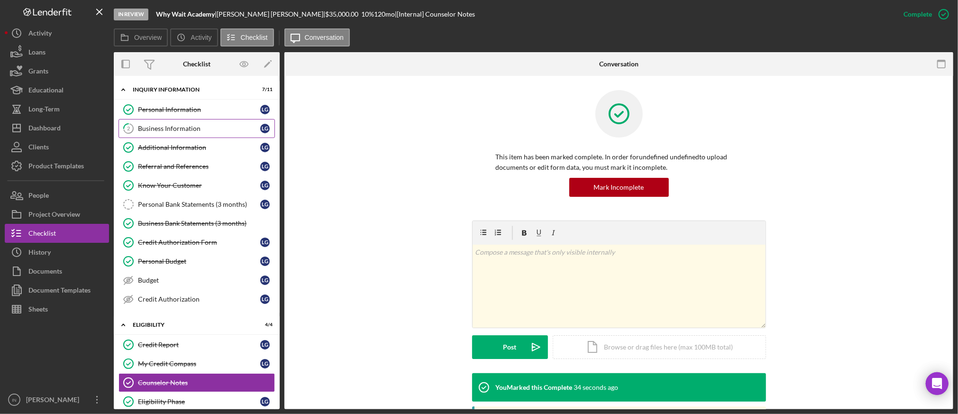
click at [181, 126] on div "Business Information" at bounding box center [199, 129] width 122 height 8
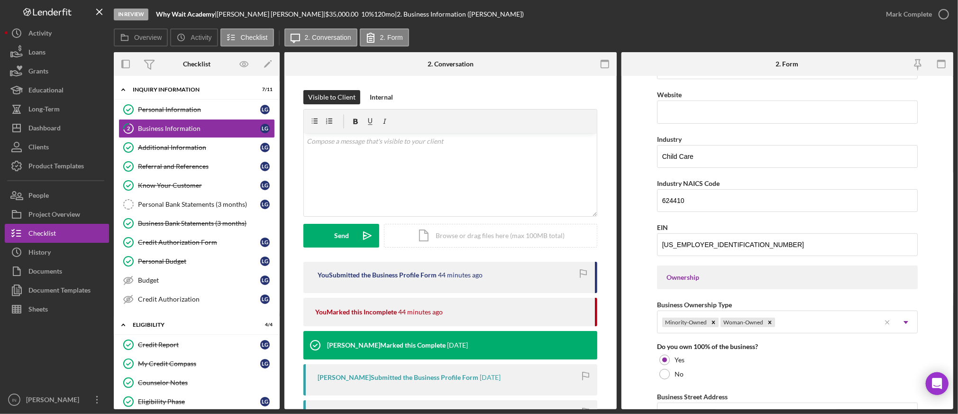
scroll to position [126, 0]
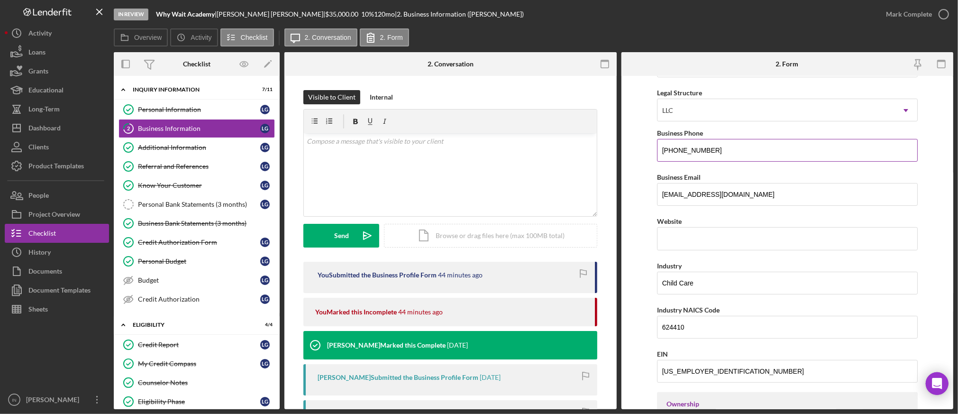
drag, startPoint x: 719, startPoint y: 150, endPoint x: 664, endPoint y: 148, distance: 55.5
click at [657, 148] on input "[PHONE_NUMBER]" at bounding box center [787, 150] width 261 height 23
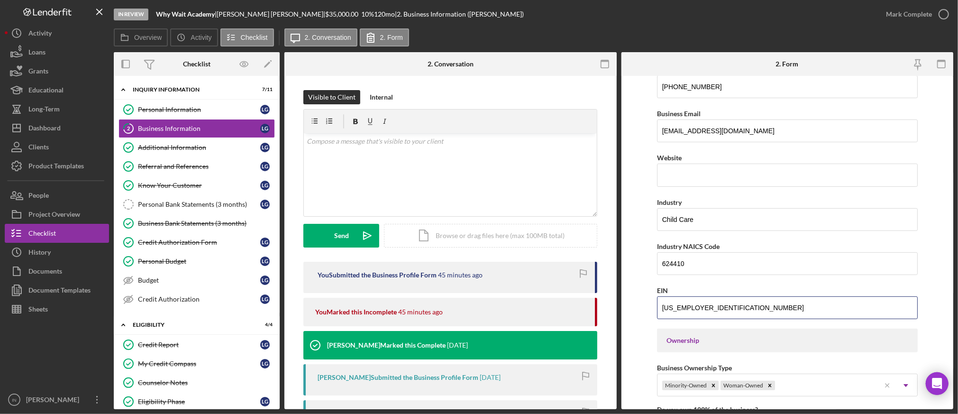
drag, startPoint x: 709, startPoint y: 307, endPoint x: 645, endPoint y: 308, distance: 64.5
click at [645, 308] on form "Business Name Why Wait Academy DBA Business Start Date [DATE] Legal Structure L…" at bounding box center [787, 242] width 332 height 333
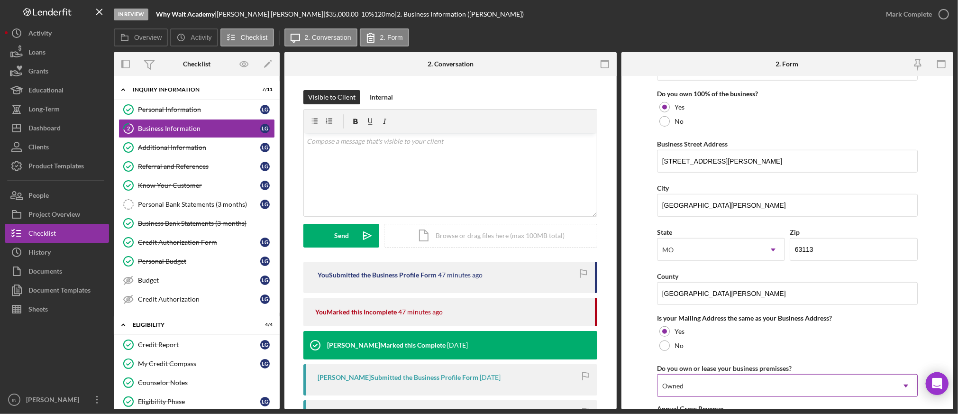
scroll to position [719, 0]
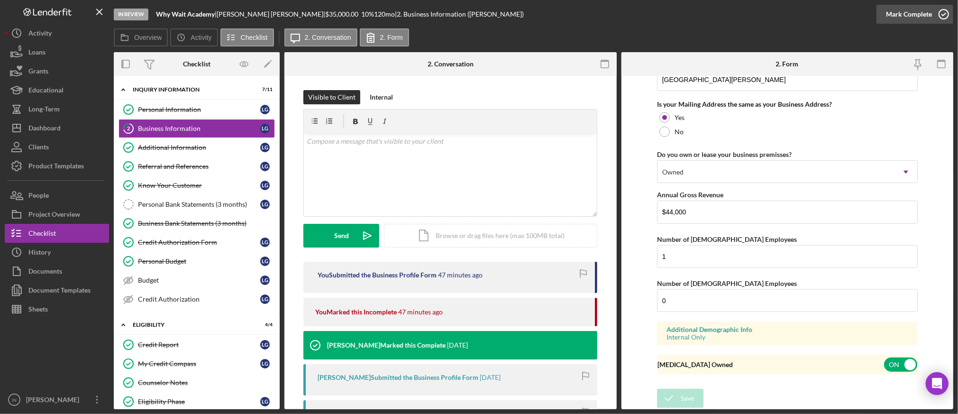
click at [916, 10] on div "Mark Complete" at bounding box center [909, 14] width 46 height 19
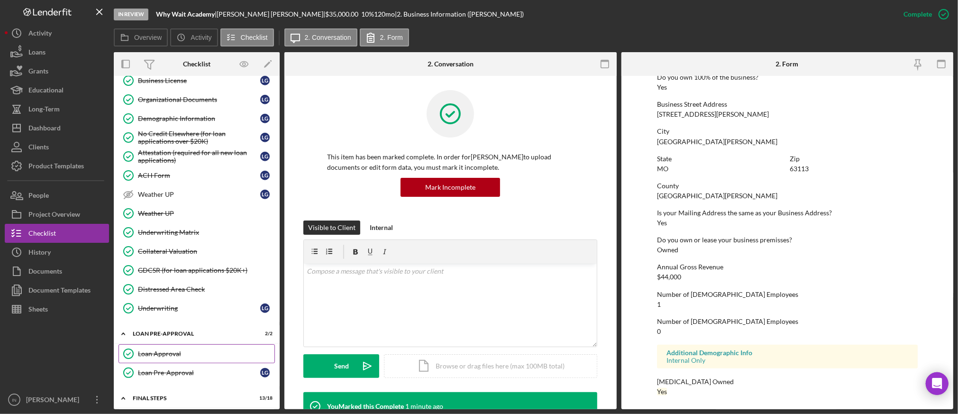
scroll to position [695, 0]
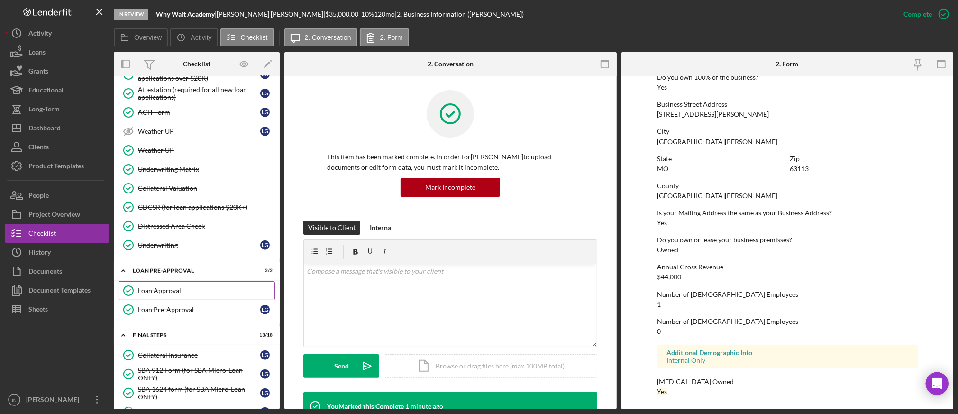
click at [187, 294] on div "Loan Approval" at bounding box center [206, 291] width 137 height 8
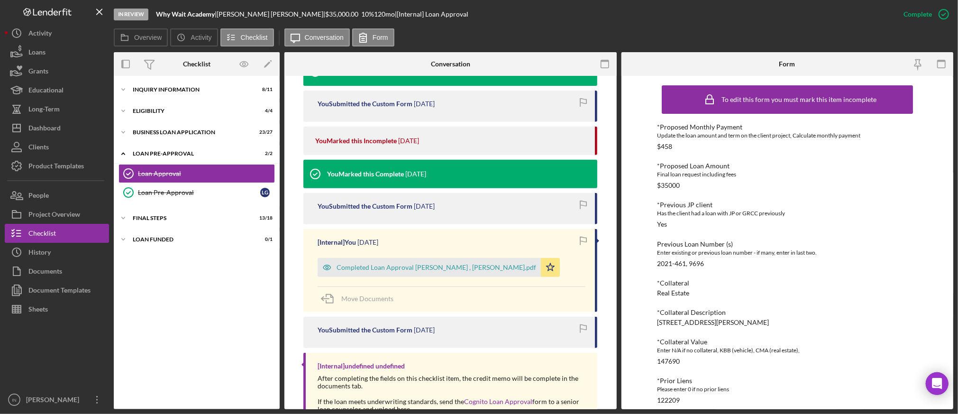
scroll to position [126, 0]
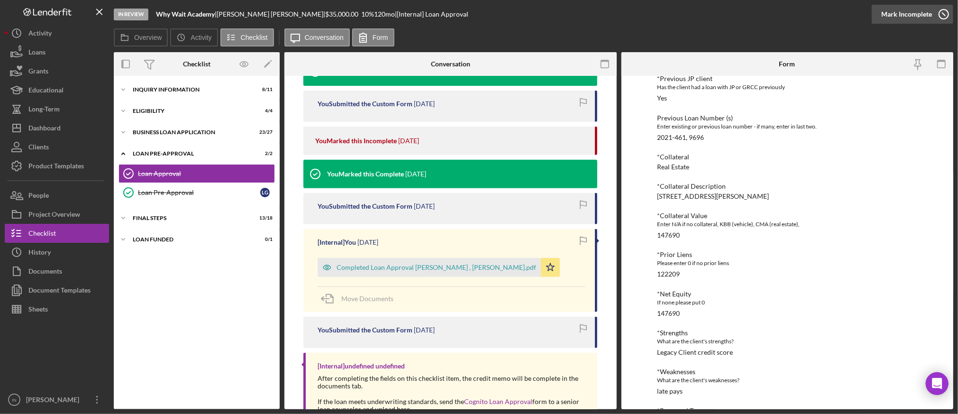
click at [920, 6] on div "Mark Incomplete" at bounding box center [906, 14] width 51 height 19
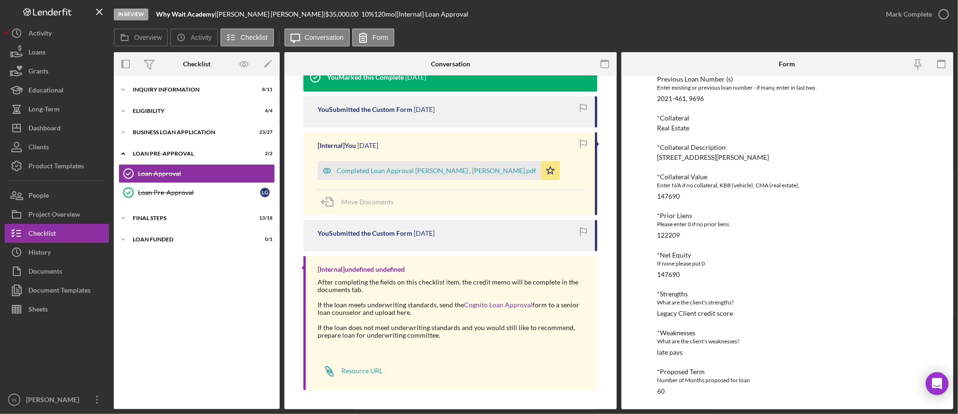
scroll to position [84, 0]
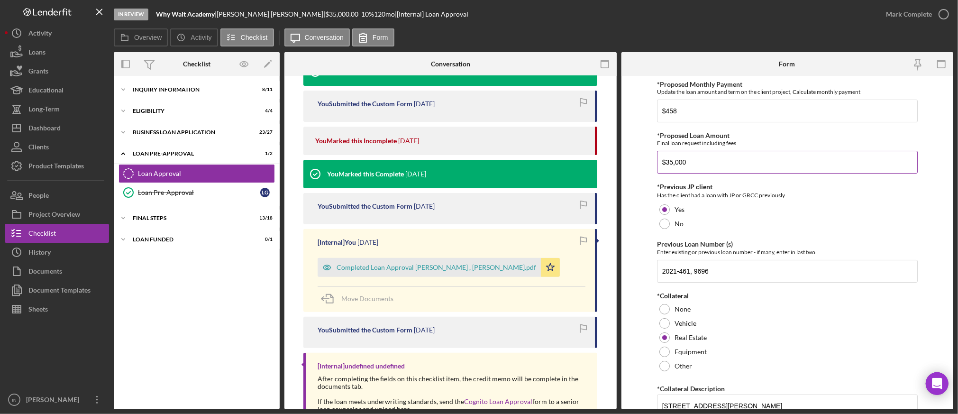
scroll to position [253, 0]
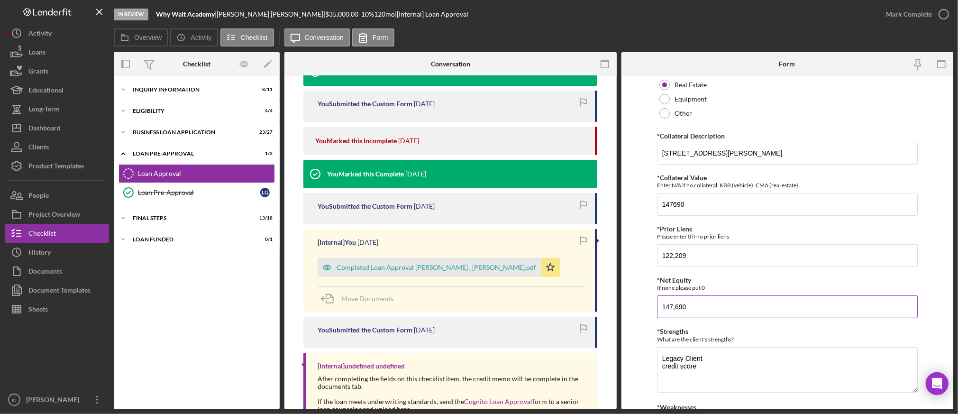
click at [739, 307] on input "147,690" at bounding box center [787, 306] width 261 height 23
drag, startPoint x: 701, startPoint y: 256, endPoint x: 665, endPoint y: 253, distance: 35.7
click at [665, 253] on input "122,209" at bounding box center [787, 255] width 261 height 23
type input "110,000"
click at [702, 312] on input "147,690" at bounding box center [787, 306] width 261 height 23
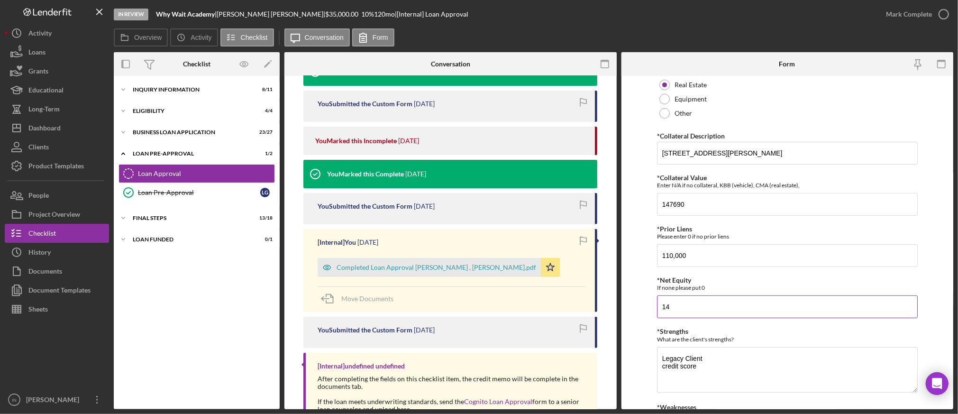
type input "1"
type input "37,690"
click at [779, 332] on div "*Strengths What are the client's strengths?" at bounding box center [787, 335] width 261 height 15
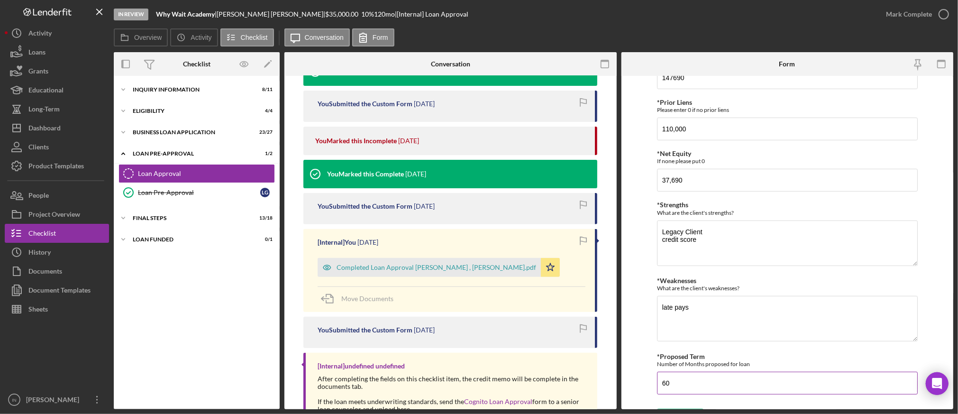
scroll to position [399, 0]
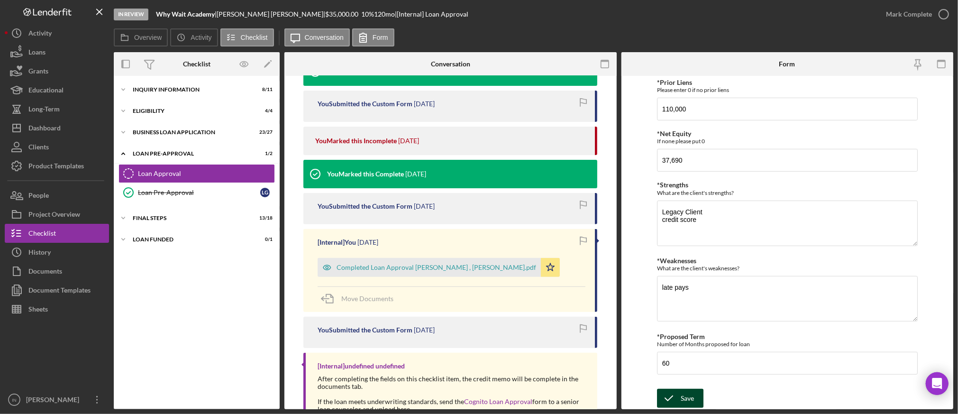
click at [689, 395] on div "Save" at bounding box center [687, 398] width 13 height 19
click at [915, 12] on div "Mark Complete" at bounding box center [909, 14] width 46 height 19
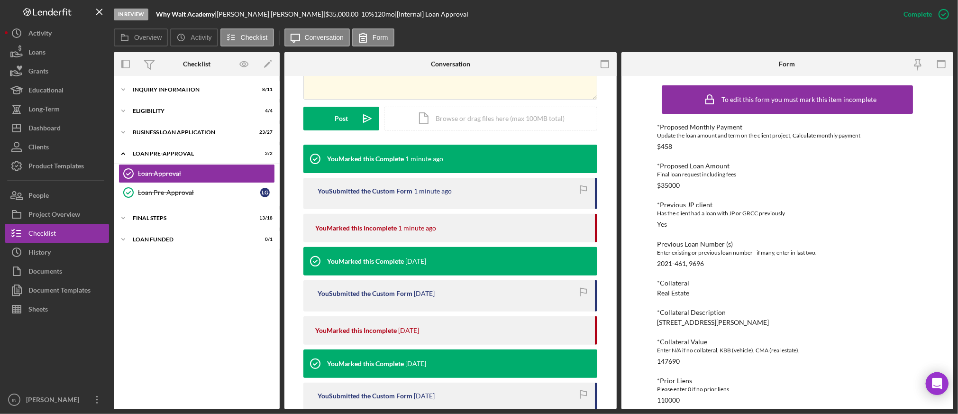
scroll to position [39, 0]
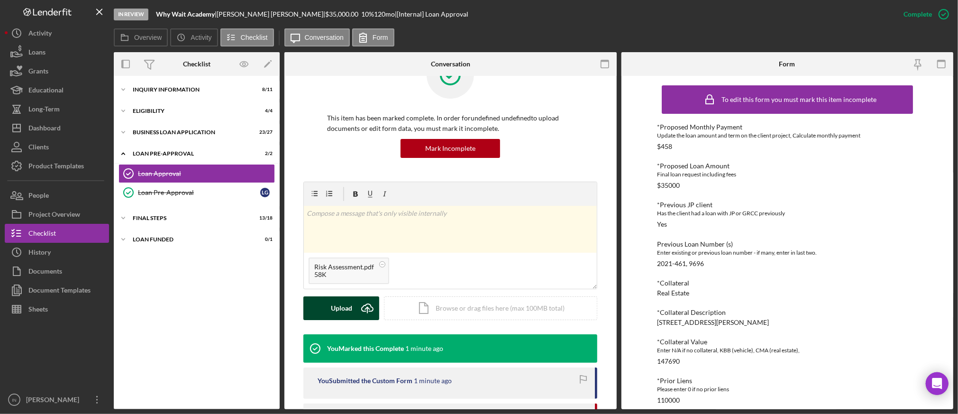
click at [337, 302] on div "Upload" at bounding box center [341, 308] width 21 height 24
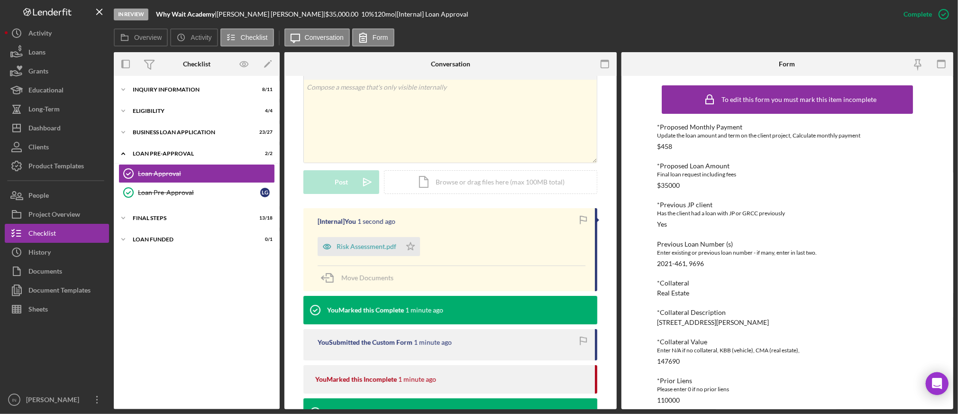
scroll to position [291, 0]
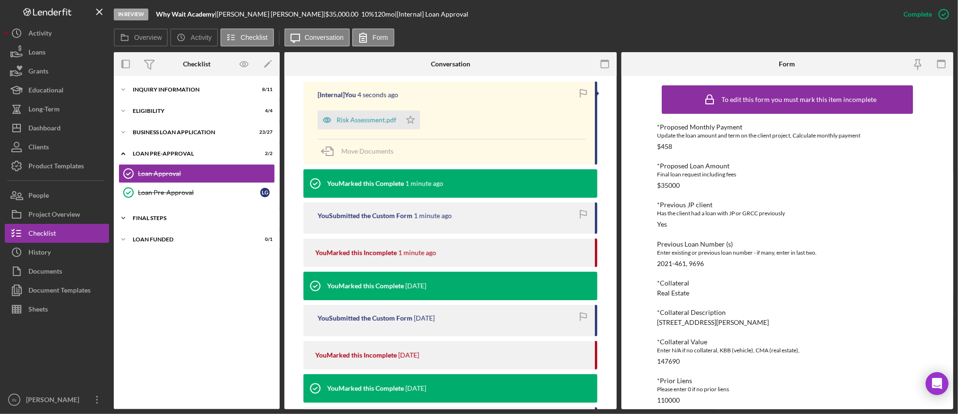
click at [183, 216] on div "FINAL STEPS" at bounding box center [200, 218] width 135 height 6
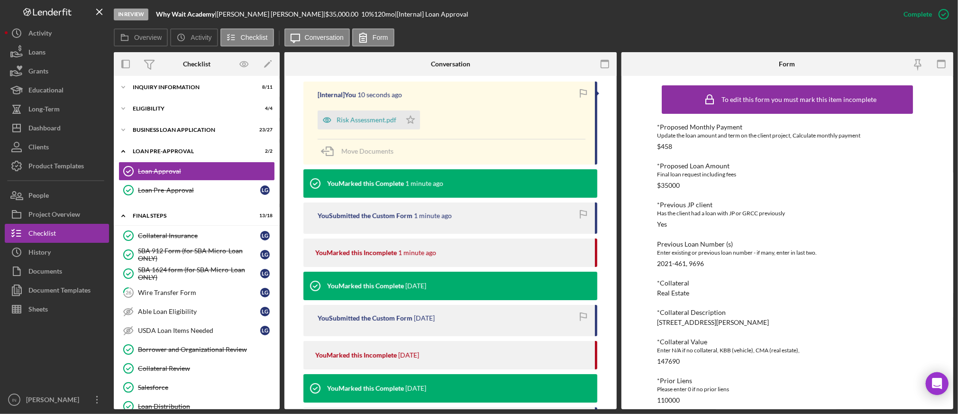
scroll to position [0, 0]
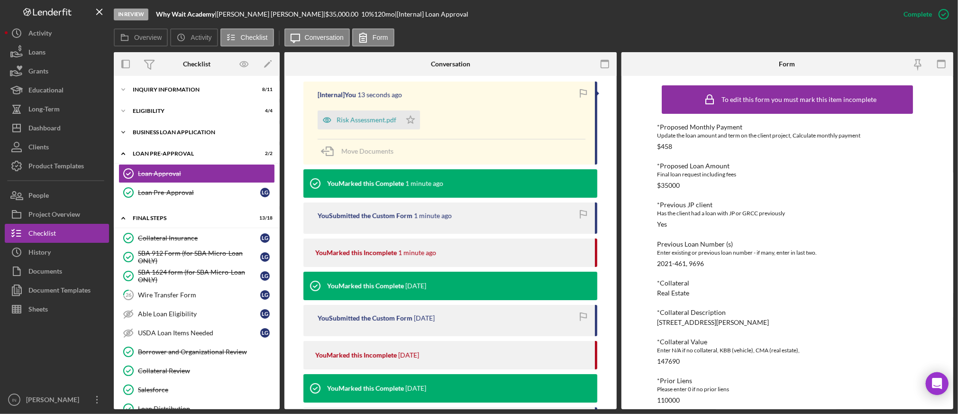
click at [217, 133] on div "BUSINESS LOAN APPLICATION" at bounding box center [200, 132] width 135 height 6
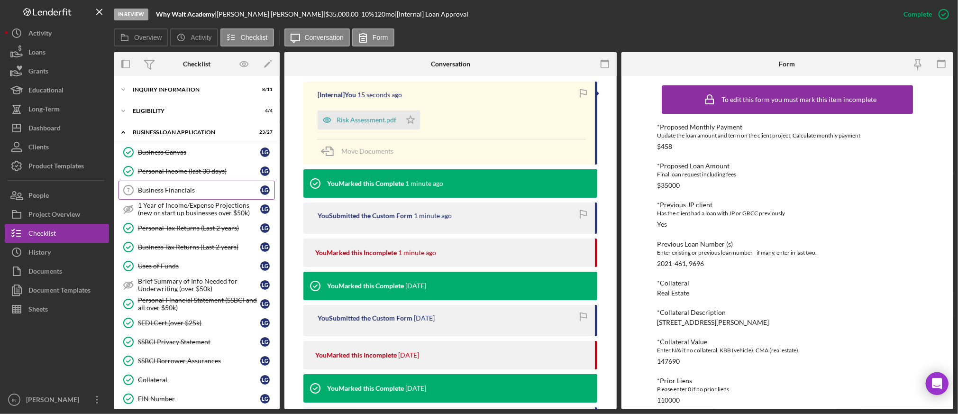
click at [204, 185] on link "Business Financials 7 Business Financials L G" at bounding box center [196, 190] width 156 height 19
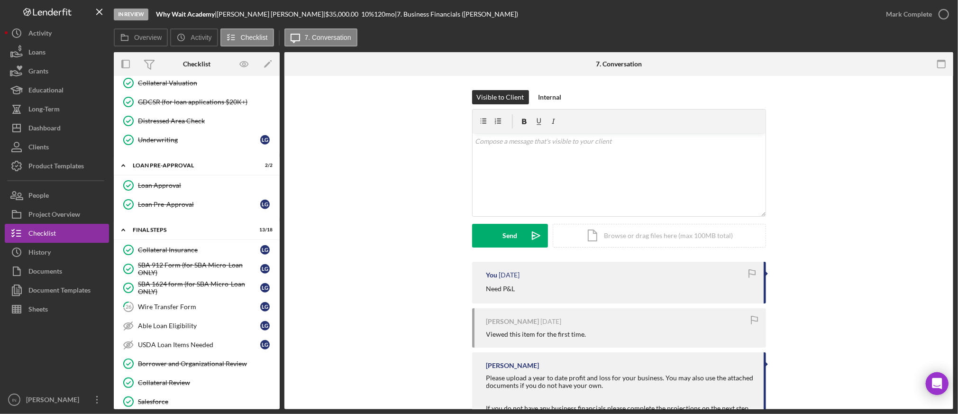
scroll to position [569, 0]
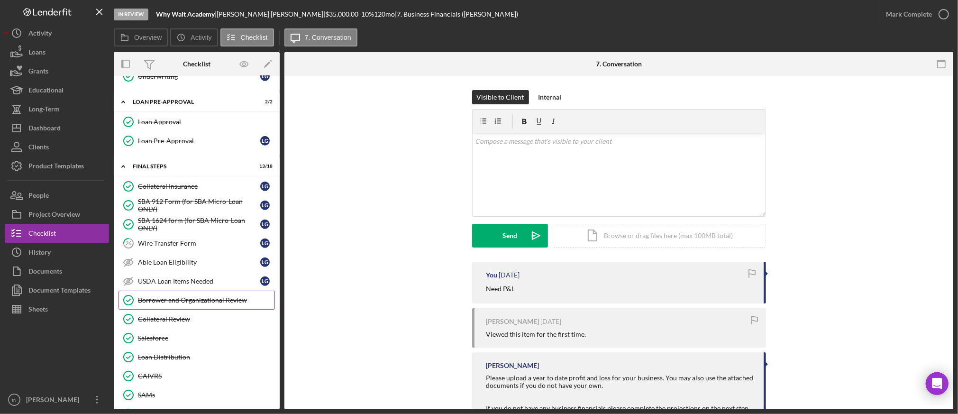
click at [196, 304] on div "Borrower and Organizational Review" at bounding box center [206, 300] width 137 height 8
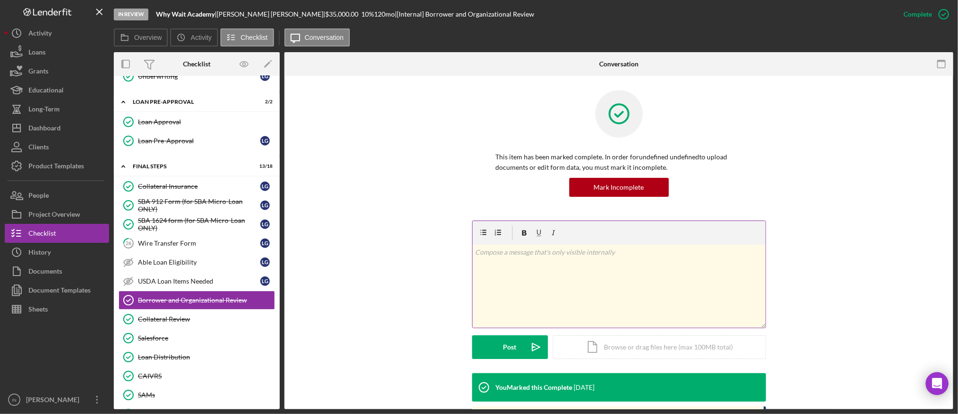
scroll to position [190, 0]
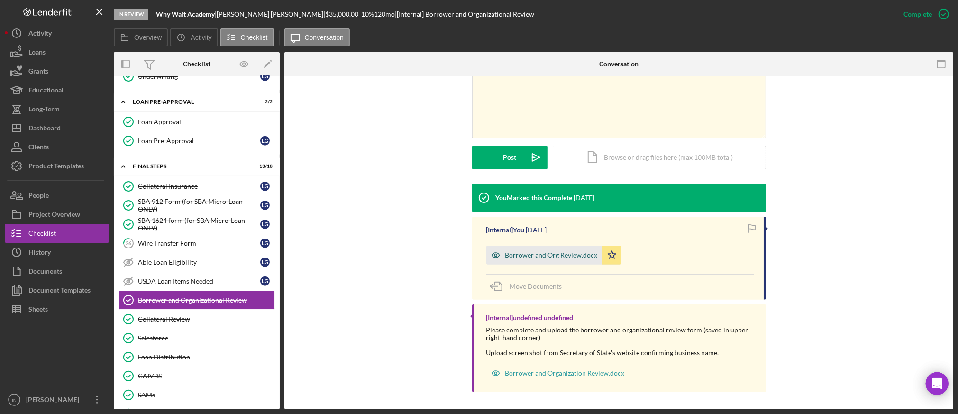
click at [539, 252] on div "Borrower and Org Review.docx" at bounding box center [551, 255] width 92 height 8
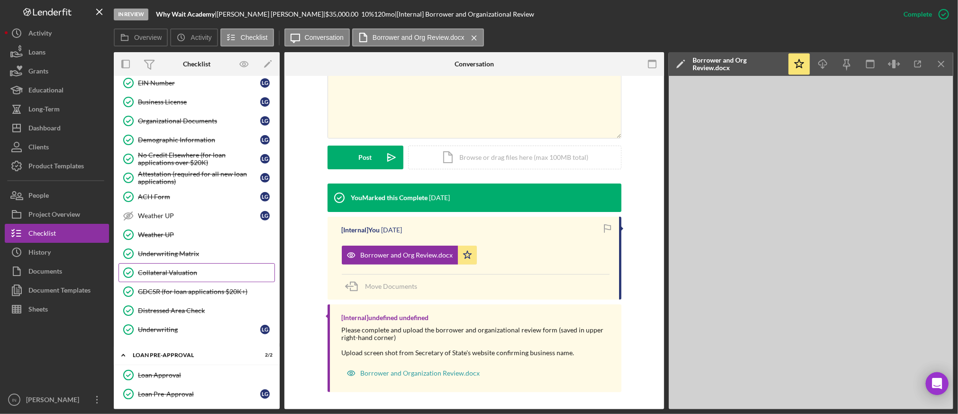
scroll to position [253, 0]
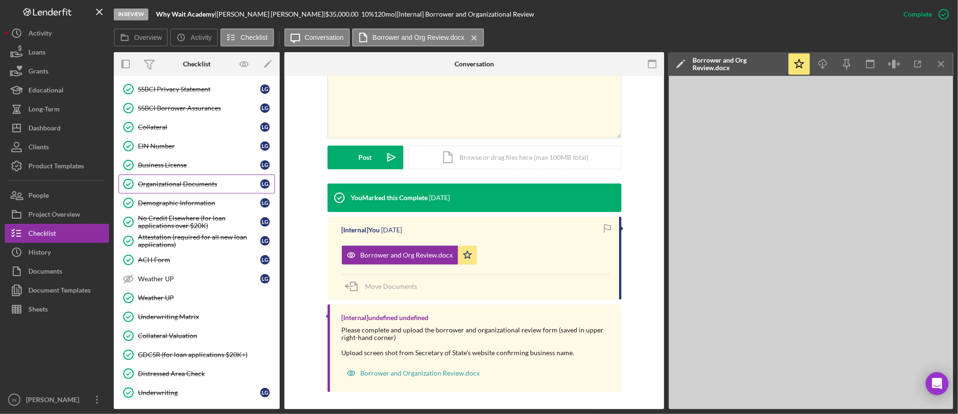
click at [184, 184] on div "Organizational Documents" at bounding box center [199, 184] width 122 height 8
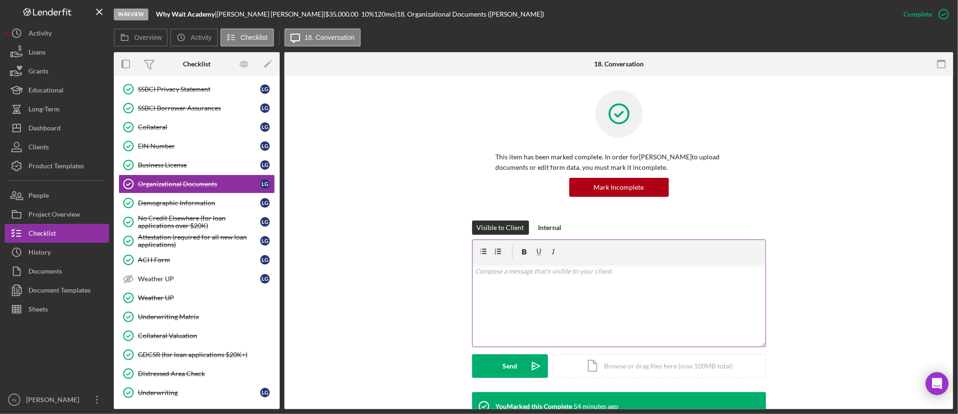
scroll to position [190, 0]
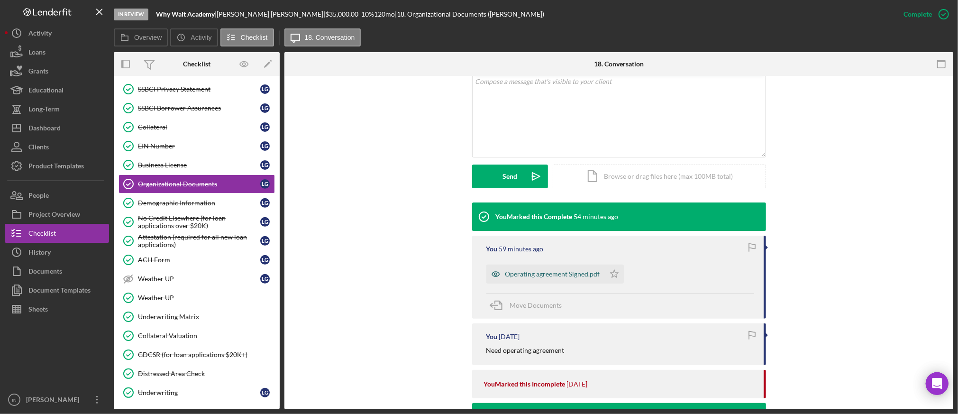
click at [532, 275] on div "Operating agreement Signed.pdf" at bounding box center [552, 274] width 95 height 8
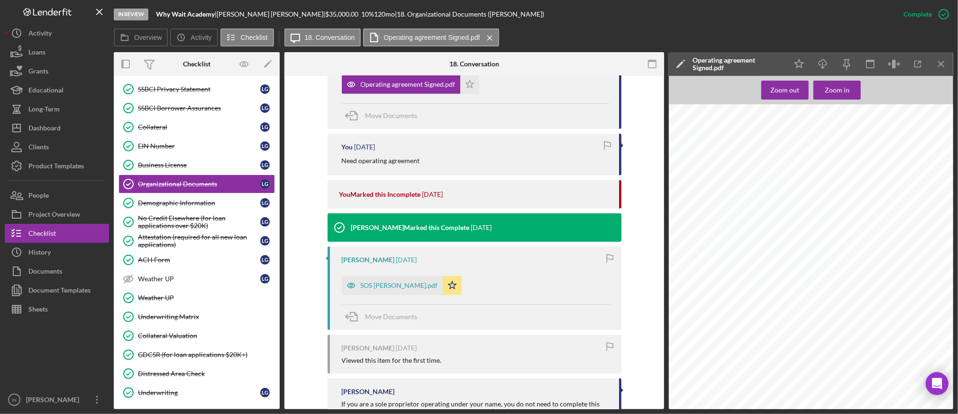
scroll to position [446, 0]
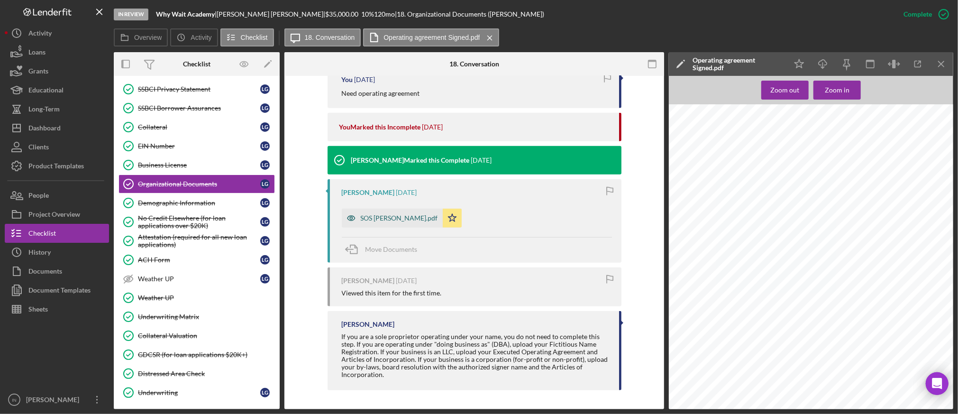
click at [384, 215] on div "SOS [PERSON_NAME].pdf" at bounding box center [399, 218] width 77 height 8
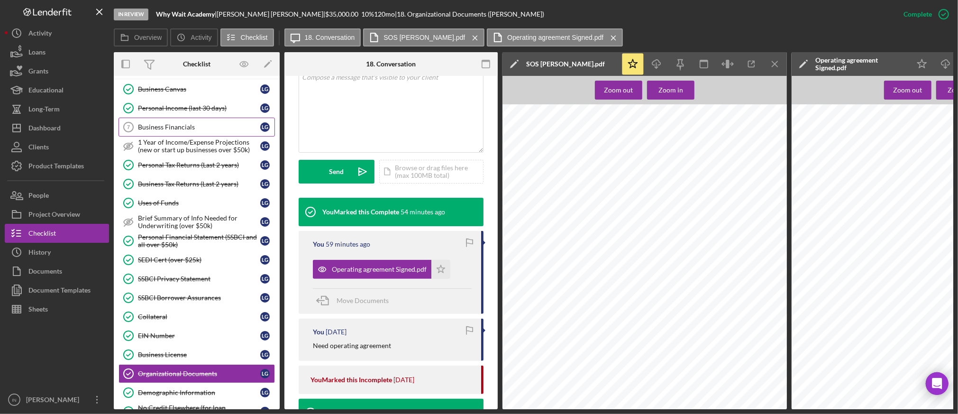
scroll to position [0, 0]
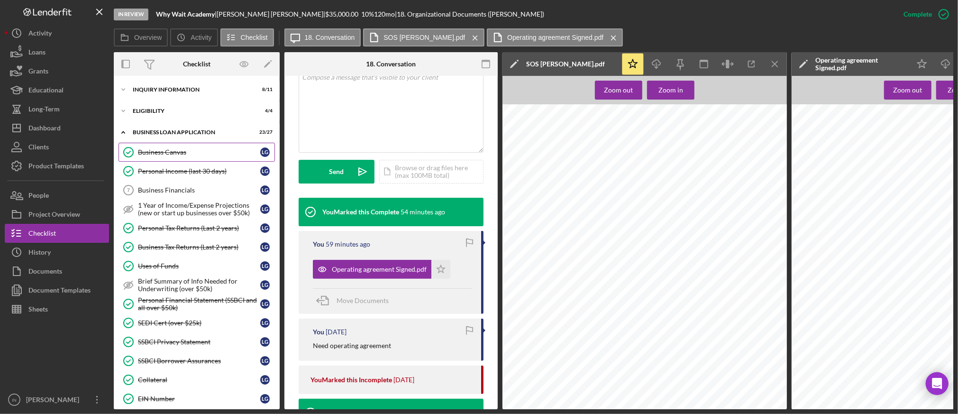
click at [197, 154] on div "Business Canvas" at bounding box center [199, 152] width 122 height 8
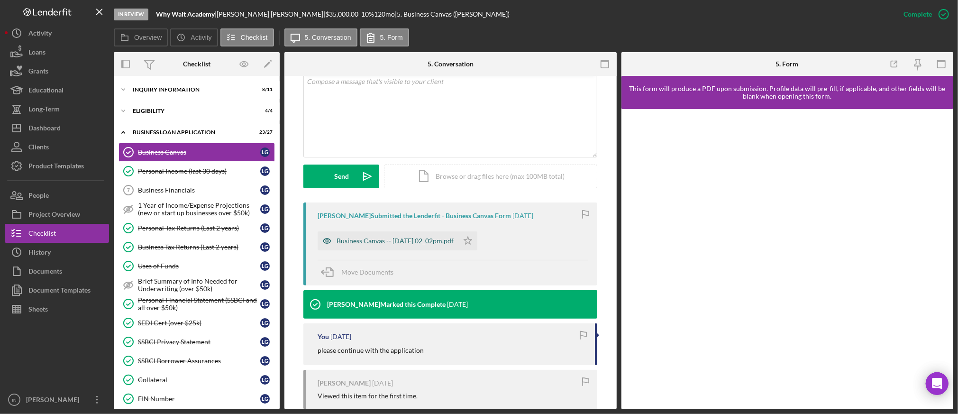
click at [382, 233] on div "Business Canvas -- 2025-03-27 02_02pm.pdf" at bounding box center [388, 240] width 141 height 19
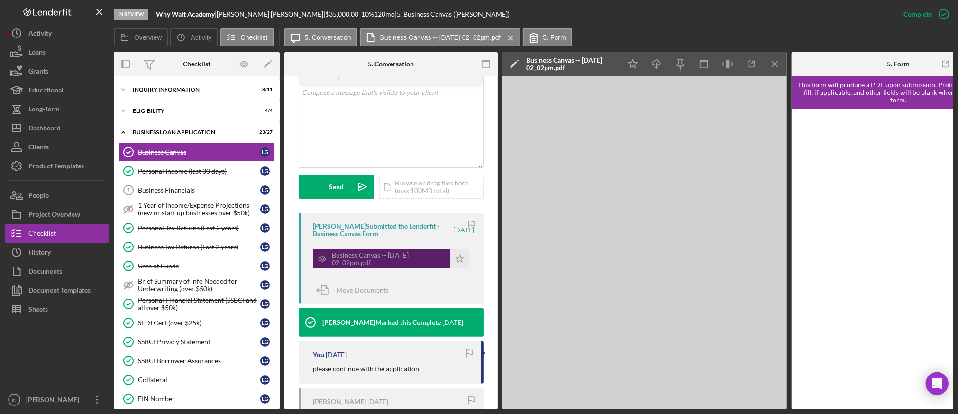
scroll to position [200, 0]
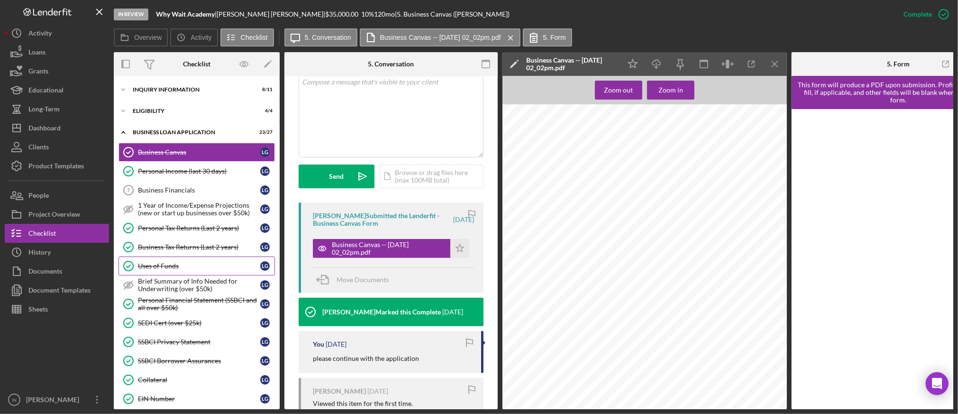
click at [177, 260] on link "Uses of Funds Uses of Funds L G" at bounding box center [196, 265] width 156 height 19
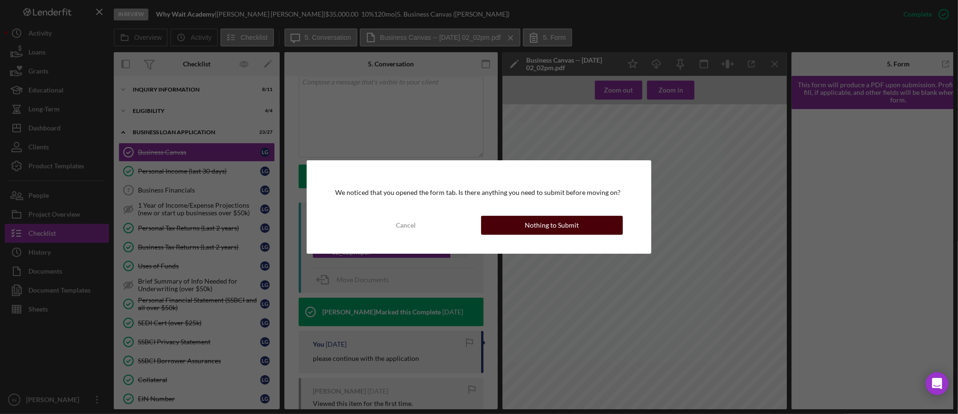
click at [541, 230] on div "Nothing to Submit" at bounding box center [552, 225] width 54 height 19
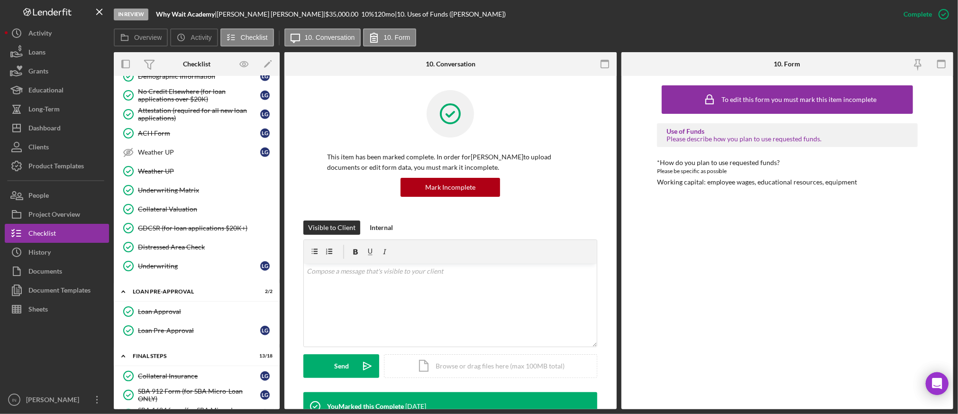
scroll to position [316, 0]
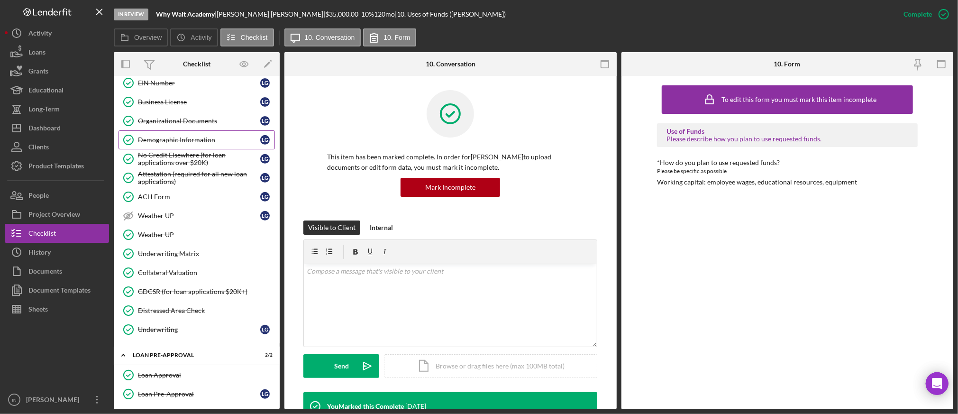
click at [204, 141] on div "Demographic Information" at bounding box center [199, 140] width 122 height 8
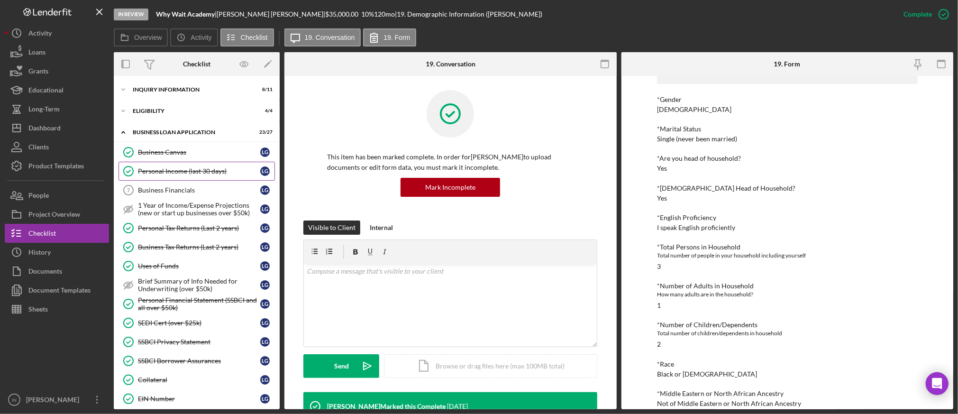
click at [183, 168] on div "Personal Income (last 30 days)" at bounding box center [199, 171] width 122 height 8
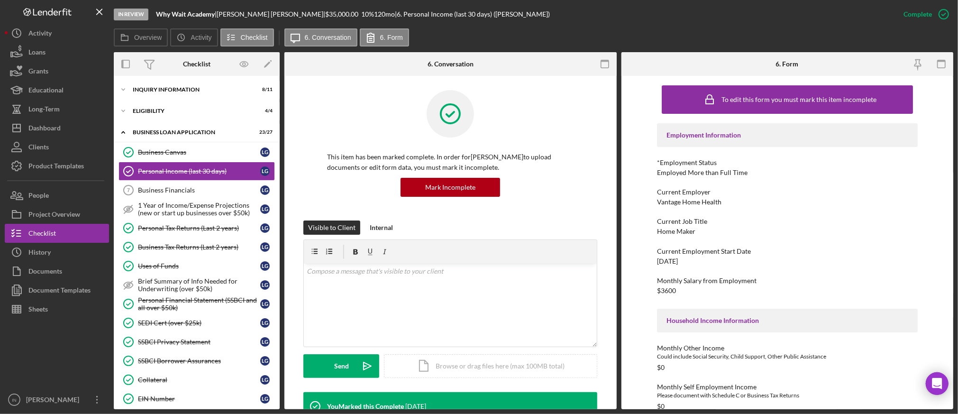
scroll to position [190, 0]
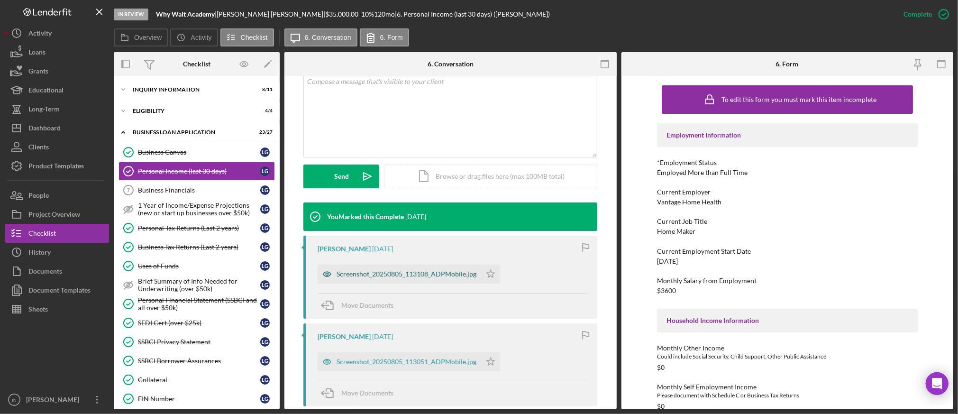
click at [377, 274] on div "Screenshot_20250805_113108_ADPMobile.jpg" at bounding box center [407, 274] width 140 height 8
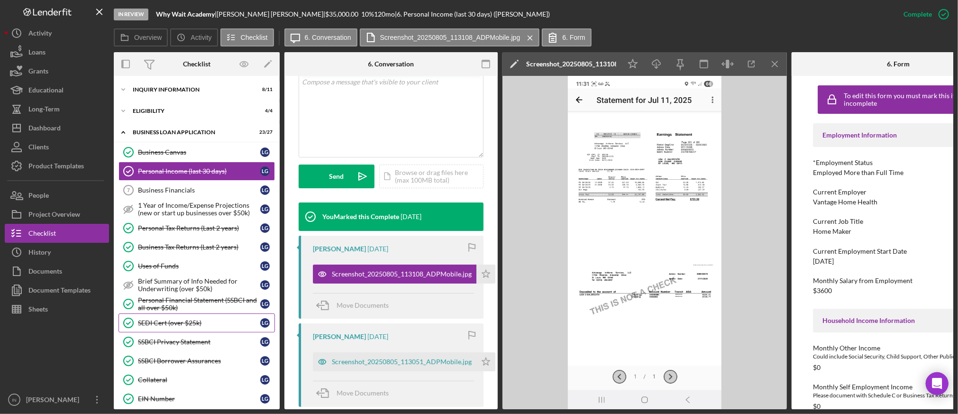
scroll to position [63, 0]
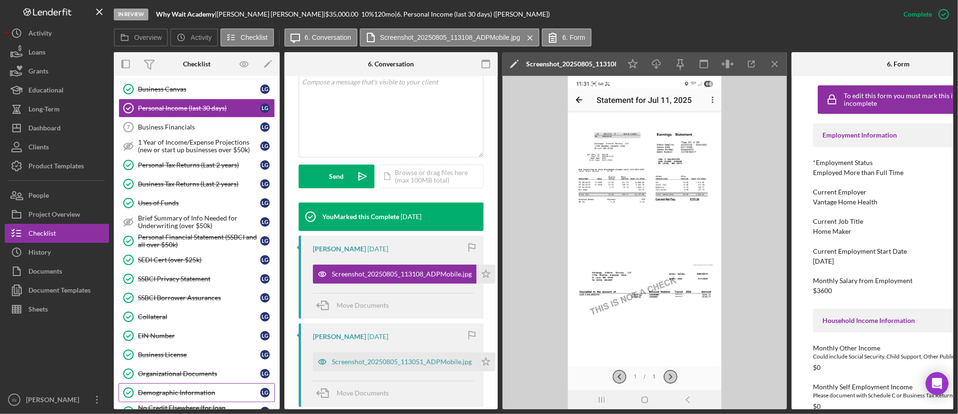
click at [185, 385] on link "Demographic Information Demographic Information L G" at bounding box center [196, 392] width 156 height 19
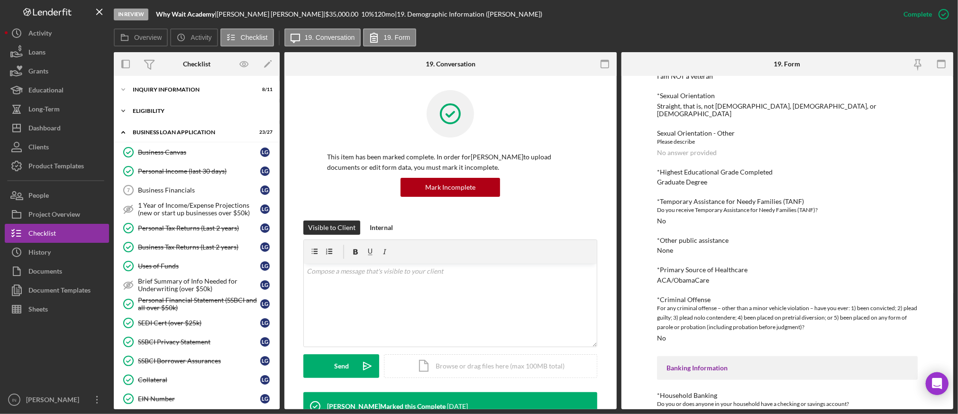
click at [179, 109] on div "ELIGIBILITY" at bounding box center [200, 111] width 135 height 6
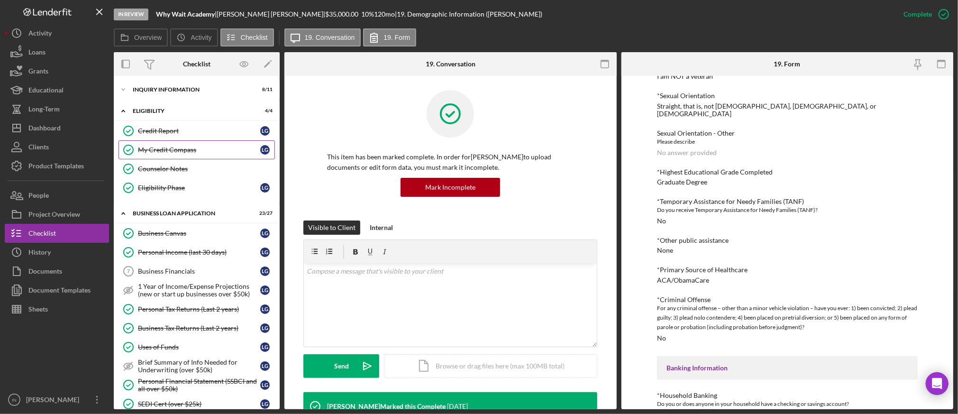
click at [182, 154] on div "My Credit Compass" at bounding box center [199, 150] width 122 height 8
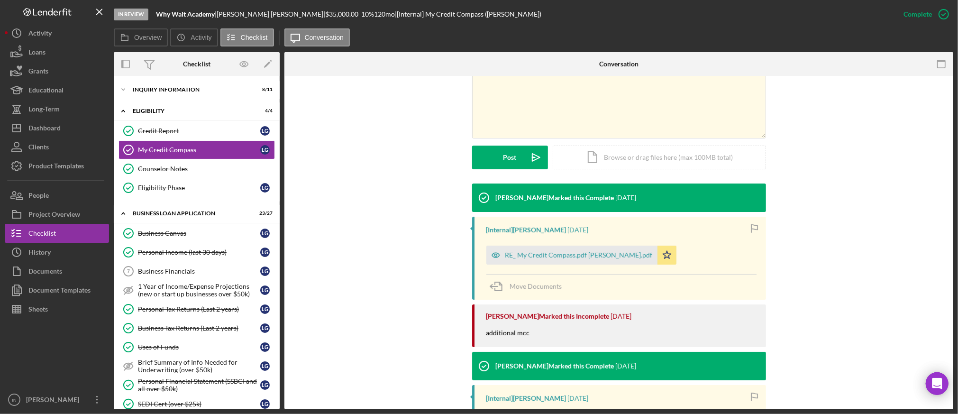
scroll to position [126, 0]
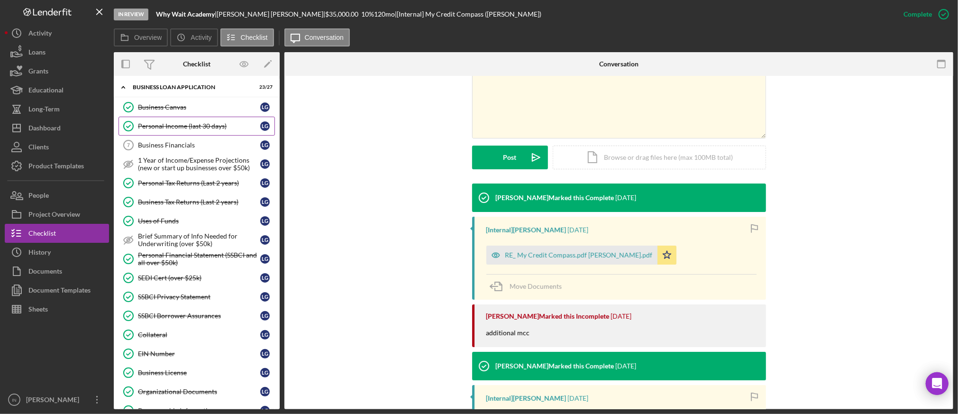
click at [202, 128] on div "Personal Income (last 30 days)" at bounding box center [199, 126] width 122 height 8
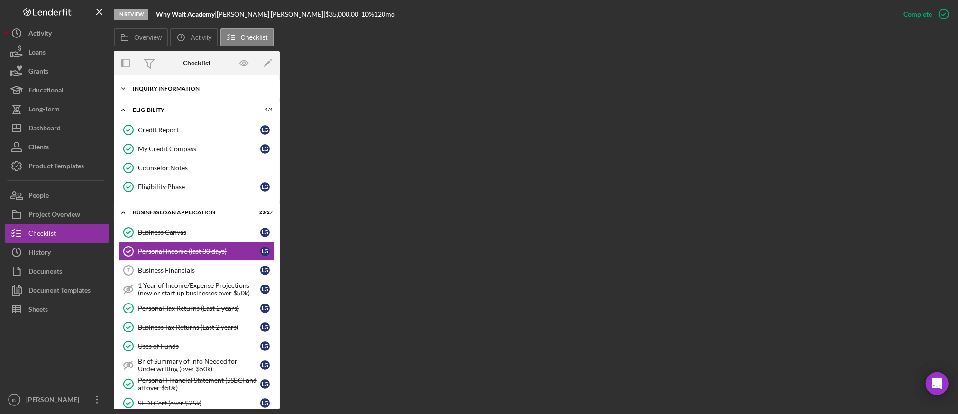
click at [177, 89] on div "INQUIRY INFORMATION" at bounding box center [200, 89] width 135 height 6
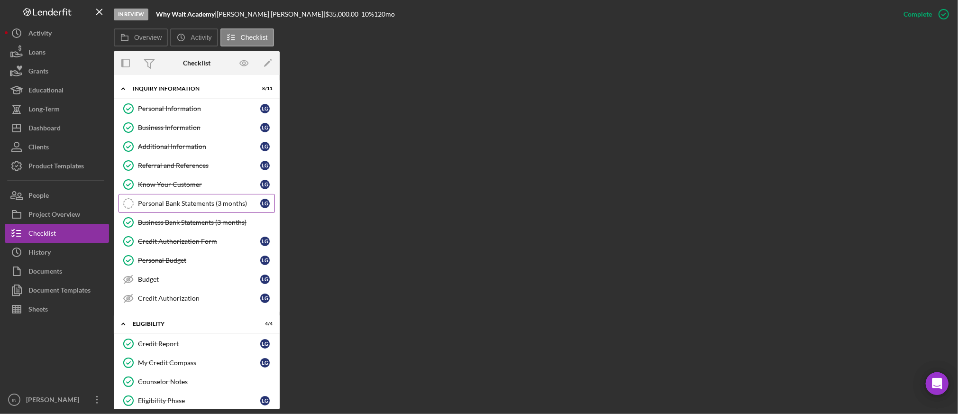
click at [184, 202] on div "Personal Bank Statements (3 months)" at bounding box center [199, 204] width 122 height 8
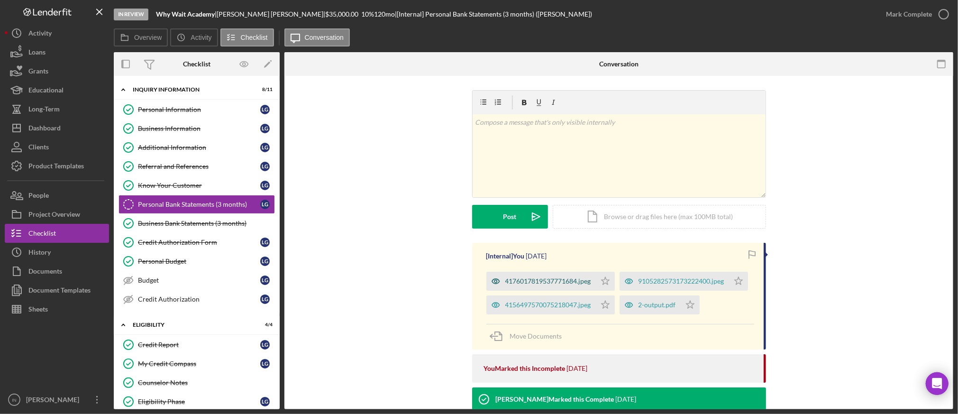
click at [537, 280] on div "4176017819537771684.jpeg" at bounding box center [548, 281] width 86 height 8
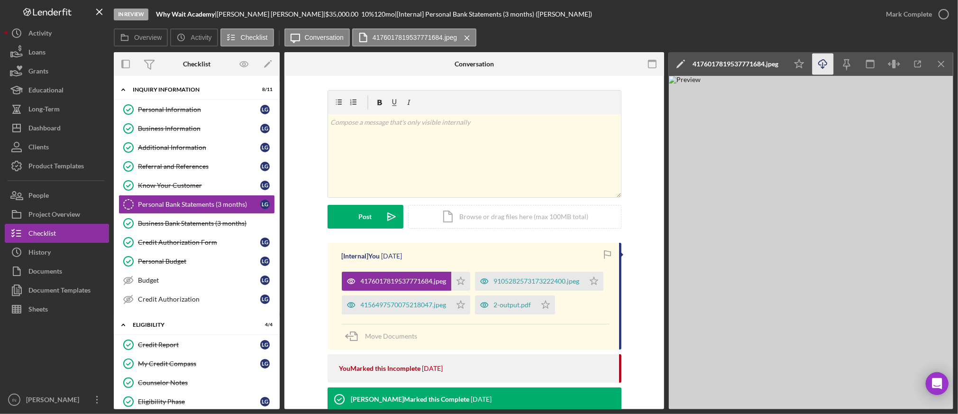
click at [821, 66] on icon "Icon/Download" at bounding box center [822, 64] width 21 height 21
click at [494, 285] on div "9105282573173222400.jpeg" at bounding box center [537, 281] width 86 height 8
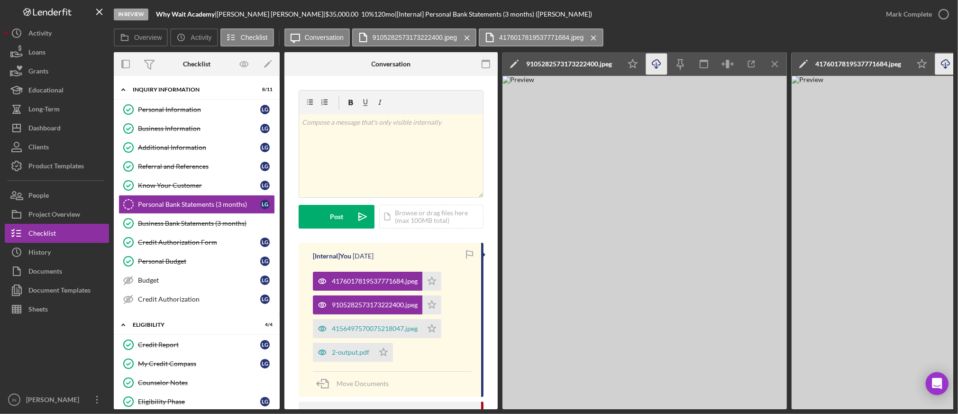
click at [659, 64] on icon "Icon/Download" at bounding box center [656, 64] width 21 height 21
click at [365, 337] on div "4156497570075218047.jpeg" at bounding box center [367, 328] width 109 height 19
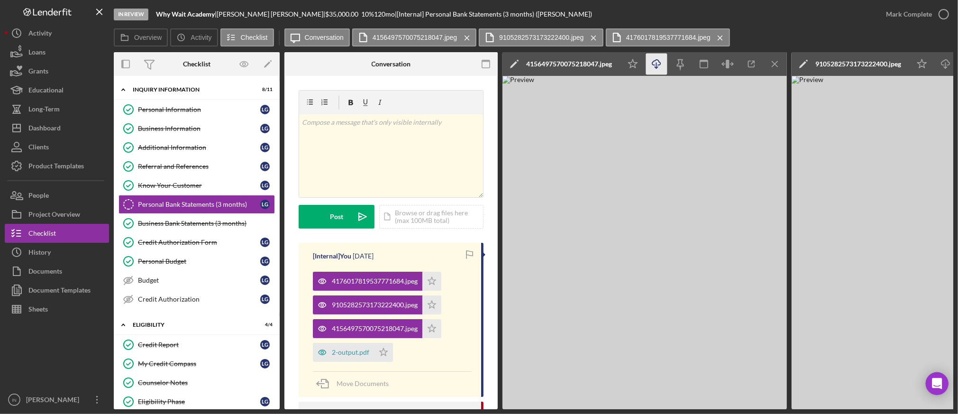
click at [661, 67] on icon "Icon/Download" at bounding box center [656, 64] width 21 height 21
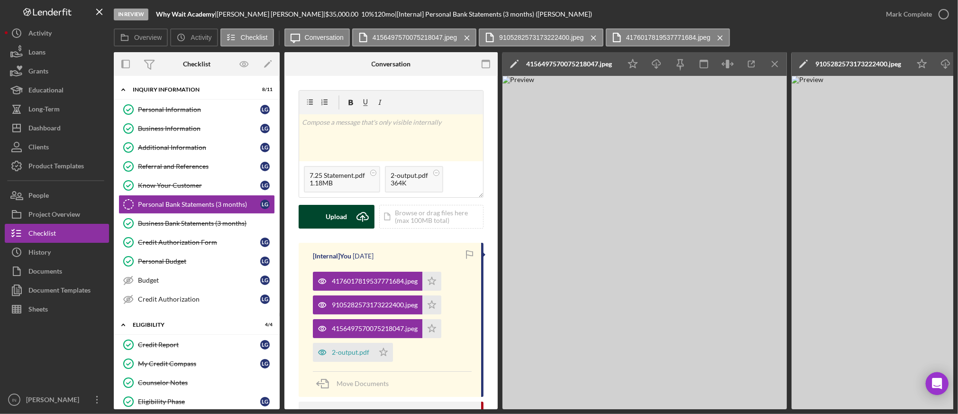
click at [337, 214] on div "Upload" at bounding box center [336, 217] width 21 height 24
